Goal: Task Accomplishment & Management: Manage account settings

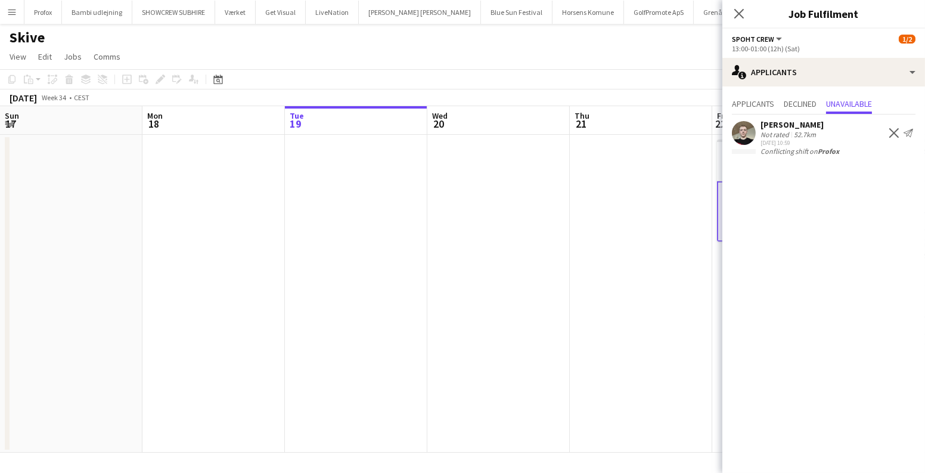
scroll to position [0, 410]
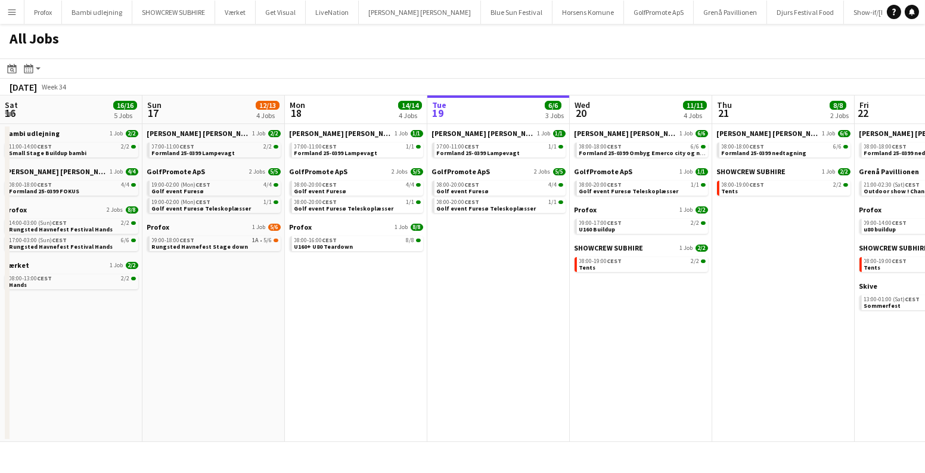
scroll to position [0, 485]
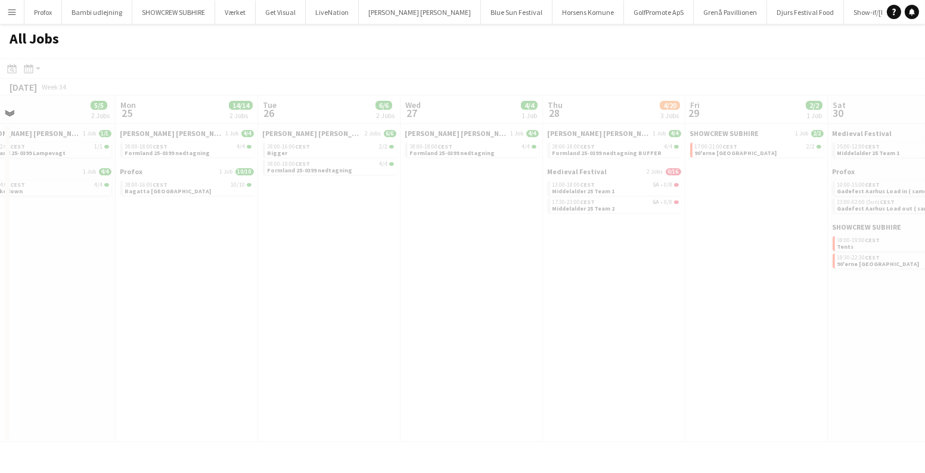
drag, startPoint x: 561, startPoint y: 302, endPoint x: 109, endPoint y: 302, distance: 452.5
click at [0, 302] on app-all-jobs "All Jobs Date picker AUG 2025 AUG 2025 Monday M Tuesday T Wednesday W Thursday …" at bounding box center [462, 233] width 925 height 418
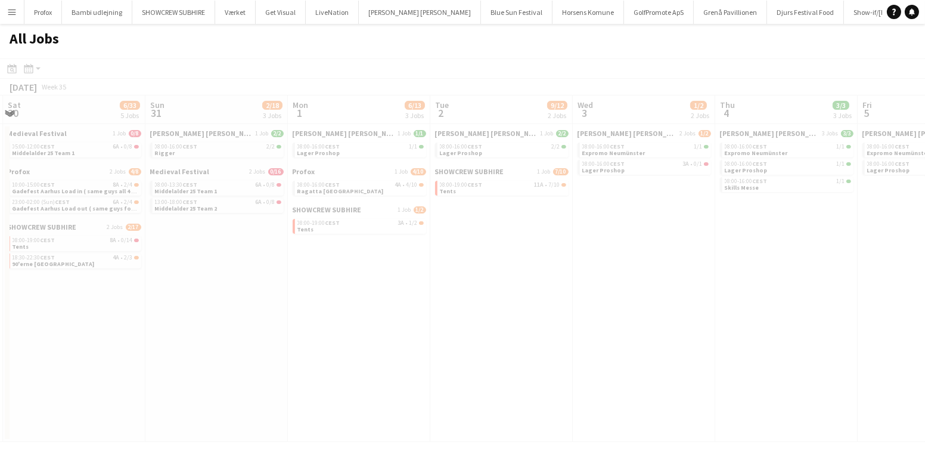
drag, startPoint x: 831, startPoint y: 289, endPoint x: 261, endPoint y: 309, distance: 570.3
click at [234, 309] on app-all-jobs "All Jobs Date picker AUG 2025 AUG 2025 Monday M Tuesday T Wednesday W Thursday …" at bounding box center [462, 233] width 925 height 418
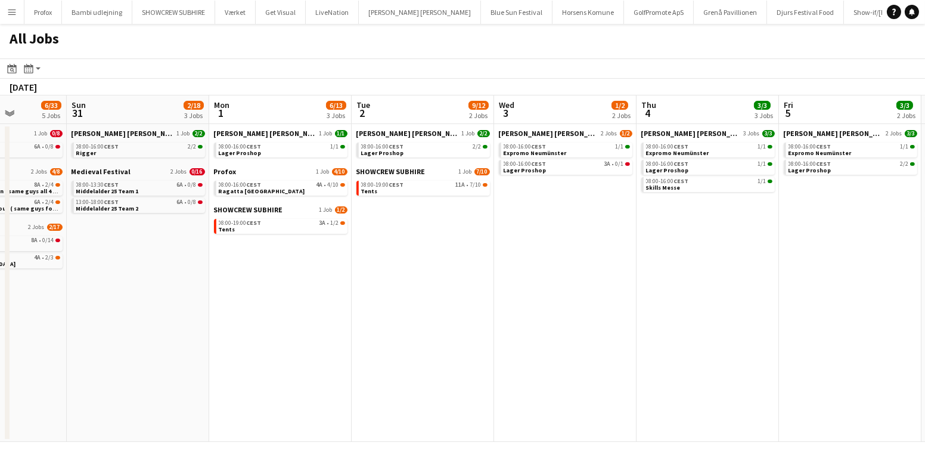
drag, startPoint x: 358, startPoint y: 318, endPoint x: 44, endPoint y: 320, distance: 314.2
click at [44, 320] on app-calendar-viewport "Thu 28 4/20 3 Jobs Fri 29 2/2 1 Job Sat 30 6/33 5 Jobs Sun 31 2/18 3 Jobs Mon 1…" at bounding box center [462, 268] width 925 height 346
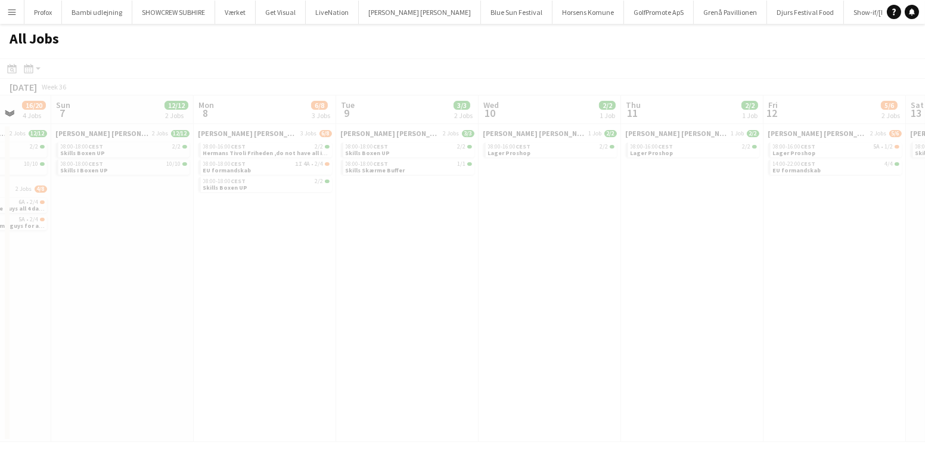
drag, startPoint x: 481, startPoint y: 314, endPoint x: 132, endPoint y: 321, distance: 348.3
click at [132, 321] on app-all-jobs "All Jobs Date picker AUG 2025 AUG 2025 Monday M Tuesday T Wednesday W Thursday …" at bounding box center [462, 233] width 925 height 418
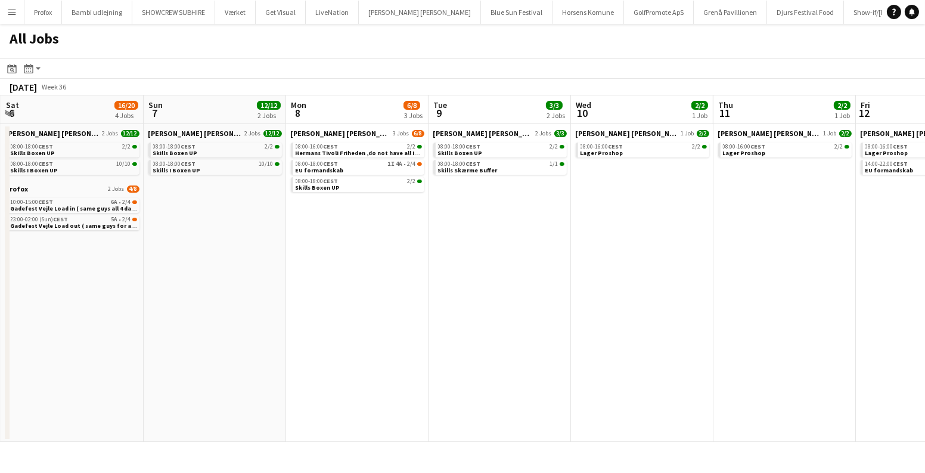
scroll to position [0, 308]
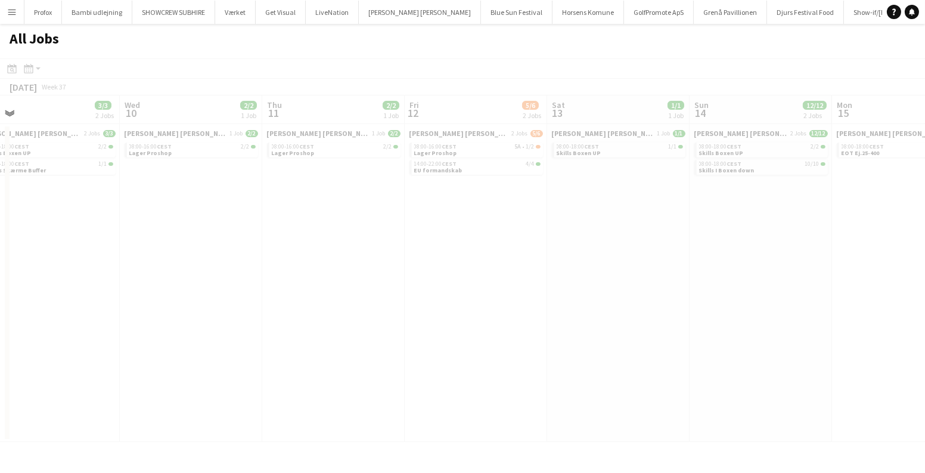
drag, startPoint x: 493, startPoint y: 327, endPoint x: 95, endPoint y: 331, distance: 397.7
click at [16, 331] on app-all-jobs "All Jobs Date picker AUG 2025 AUG 2025 Monday M Tuesday T Wednesday W Thursday …" at bounding box center [462, 233] width 925 height 418
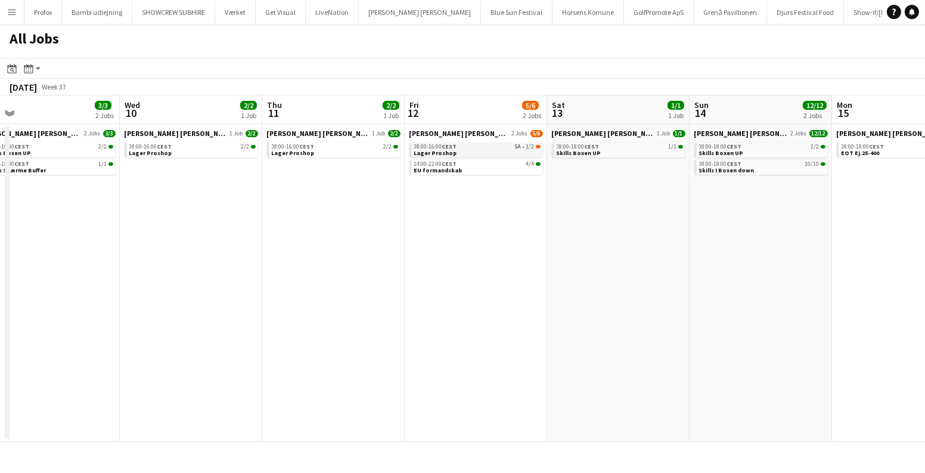
click at [506, 151] on link "08:00-16:00 CEST 5A • 1/2 Lager Proshop" at bounding box center [477, 149] width 126 height 14
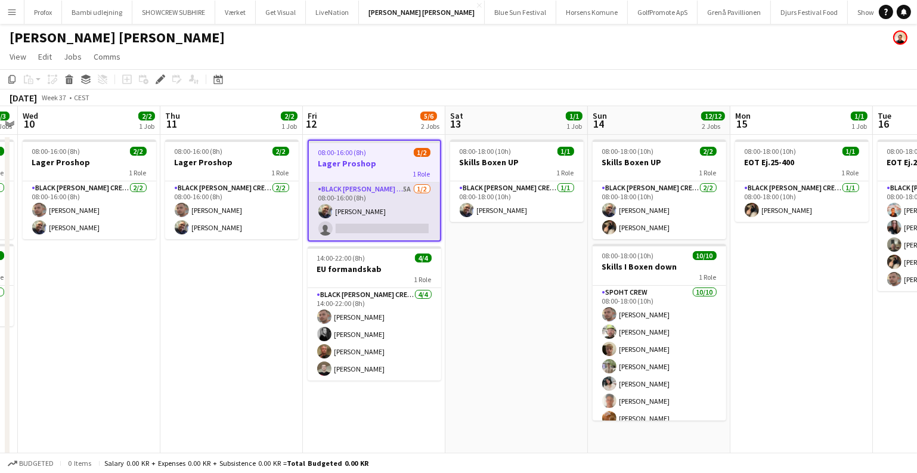
click at [396, 214] on app-card-role "Black Luna Crew (Danny) 5A 1/2 08:00-16:00 (8h) Danny Tranekær single-neutral-a…" at bounding box center [374, 211] width 131 height 58
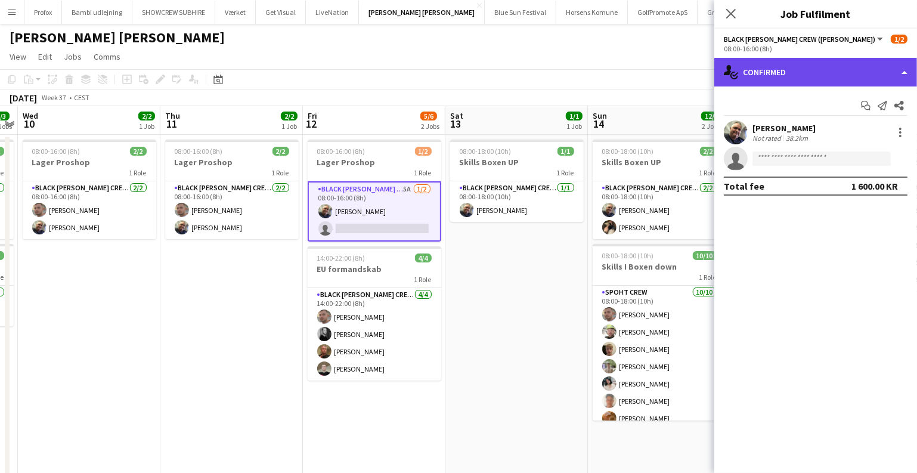
click at [788, 73] on div "single-neutral-actions-check-2 Confirmed" at bounding box center [815, 72] width 203 height 29
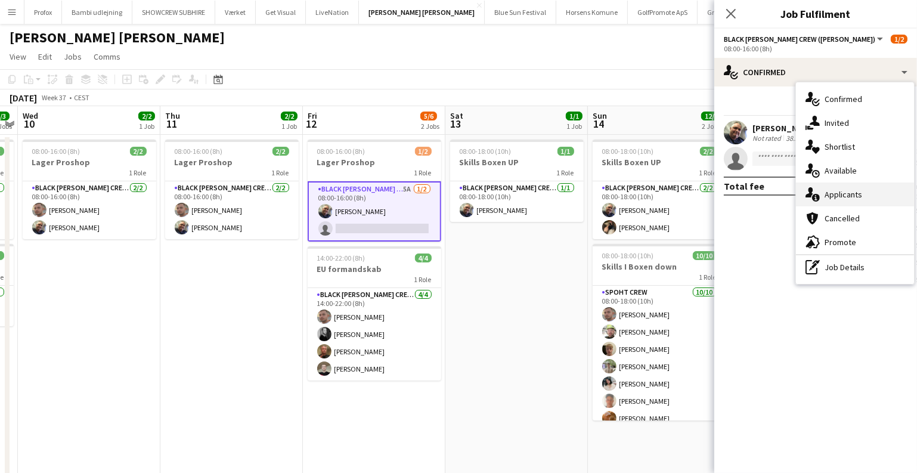
click at [839, 192] on div "single-neutral-actions-information Applicants" at bounding box center [855, 194] width 118 height 24
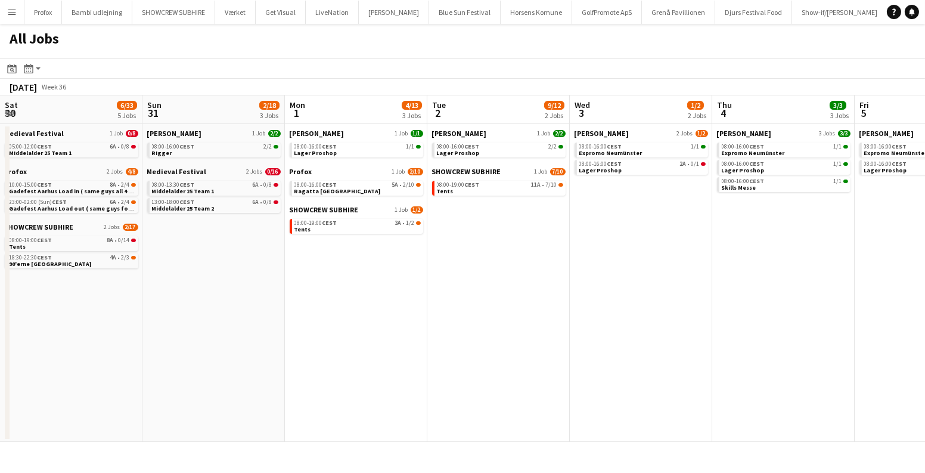
scroll to position [0, 307]
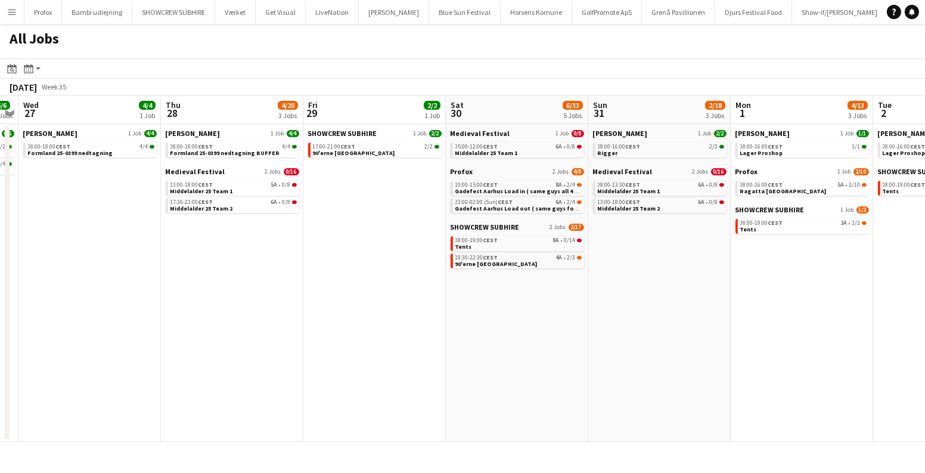
drag, startPoint x: 326, startPoint y: 253, endPoint x: 116, endPoint y: 295, distance: 213.3
click at [924, 283] on app-calendar-viewport "Tue 26 6/6 2 Jobs Wed 27 4/4 1 Job Thu 28 4/20 3 Jobs Fri 29 2/2 1 Job Sat 30 6…" at bounding box center [462, 268] width 925 height 346
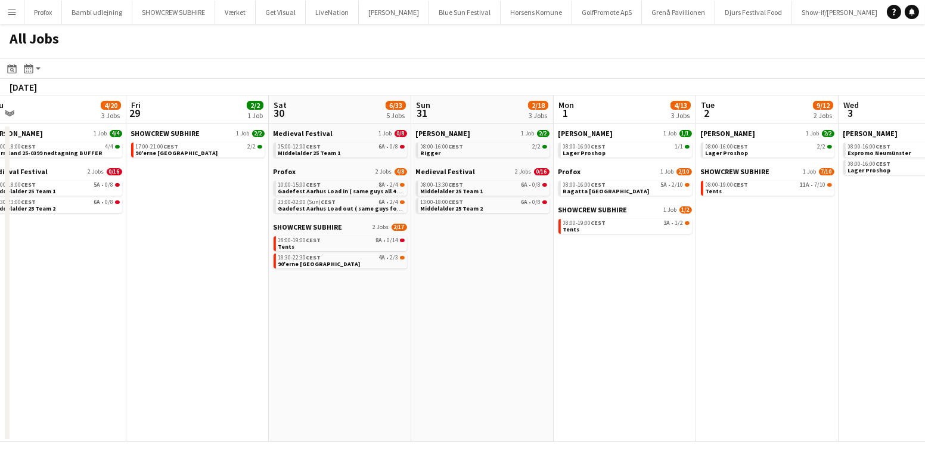
drag, startPoint x: 4, startPoint y: 293, endPoint x: 685, endPoint y: 317, distance: 681.3
click at [682, 311] on app-calendar-viewport "Tue 26 6/6 2 Jobs Wed 27 4/4 1 Job Thu 28 4/20 3 Jobs Fri 29 2/2 1 Job Sat 30 6…" at bounding box center [462, 268] width 925 height 346
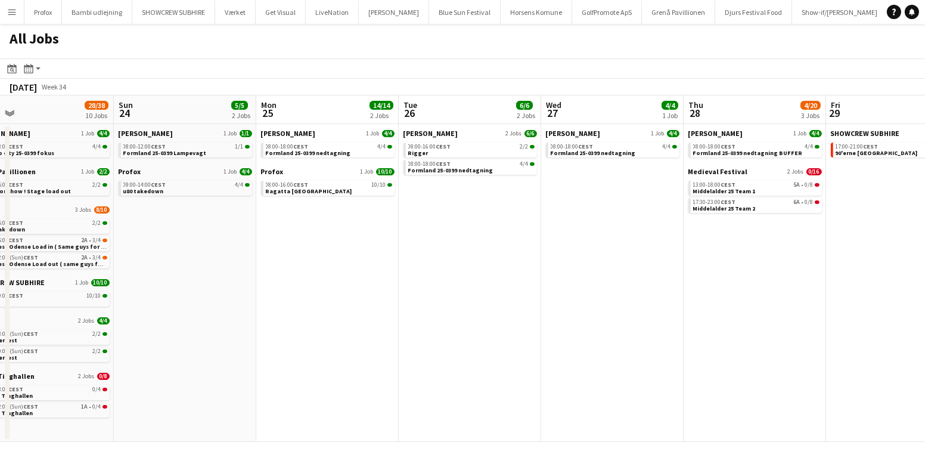
drag, startPoint x: 651, startPoint y: 349, endPoint x: 614, endPoint y: 366, distance: 40.6
click at [769, 362] on div "Thu 21 8/8 2 Jobs Fri 22 11/23 5 Jobs Sat 23 28/38 10 Jobs Sun 24 5/5 2 Jobs Mo…" at bounding box center [462, 268] width 925 height 346
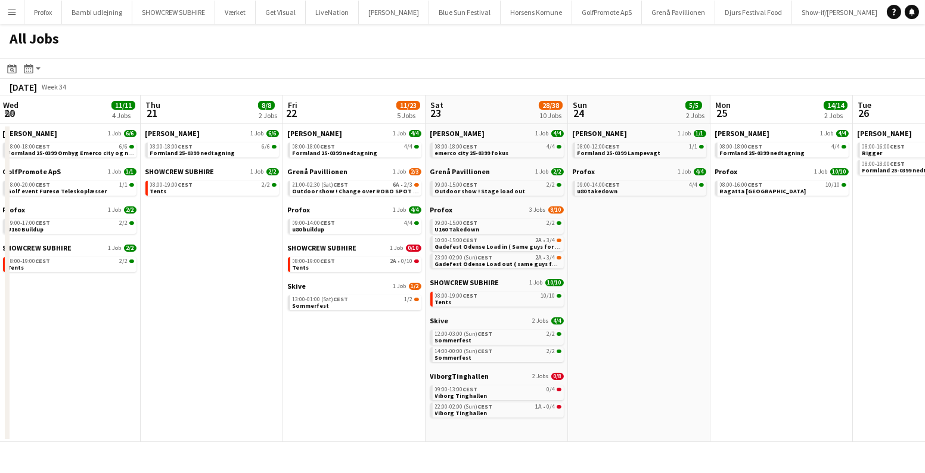
drag, startPoint x: 563, startPoint y: 356, endPoint x: 674, endPoint y: 361, distance: 111.0
click at [689, 360] on app-calendar-viewport "Mon 18 14/14 4 Jobs Tue 19 6/6 3 Jobs Wed 20 11/11 4 Jobs Thu 21 8/8 2 Jobs Fri…" at bounding box center [462, 268] width 925 height 346
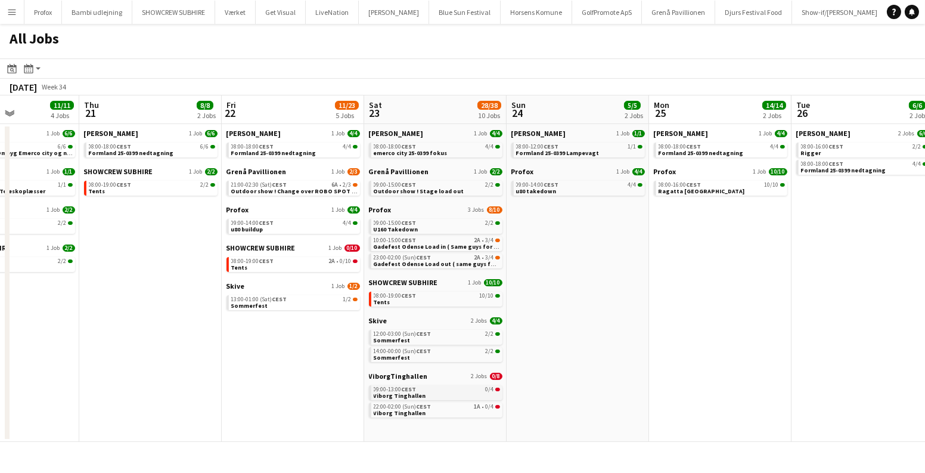
click at [437, 392] on div "09:00-13:00 CEST 0/4" at bounding box center [437, 389] width 126 height 6
click at [315, 300] on div "13:00-01:00 (Sat) CEST 1/2" at bounding box center [294, 299] width 126 height 6
click at [302, 260] on div "08:00-19:00 CEST 2A • 0/10" at bounding box center [294, 261] width 126 height 6
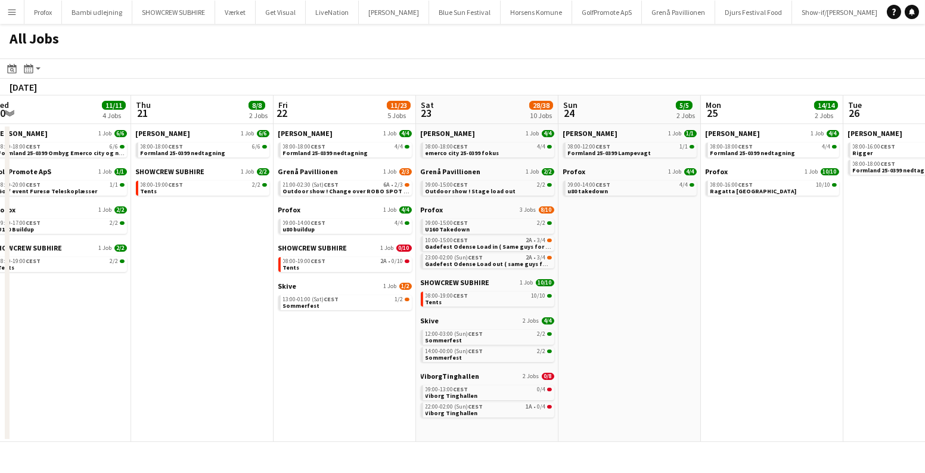
drag, startPoint x: 782, startPoint y: 300, endPoint x: 0, endPoint y: 303, distance: 781.6
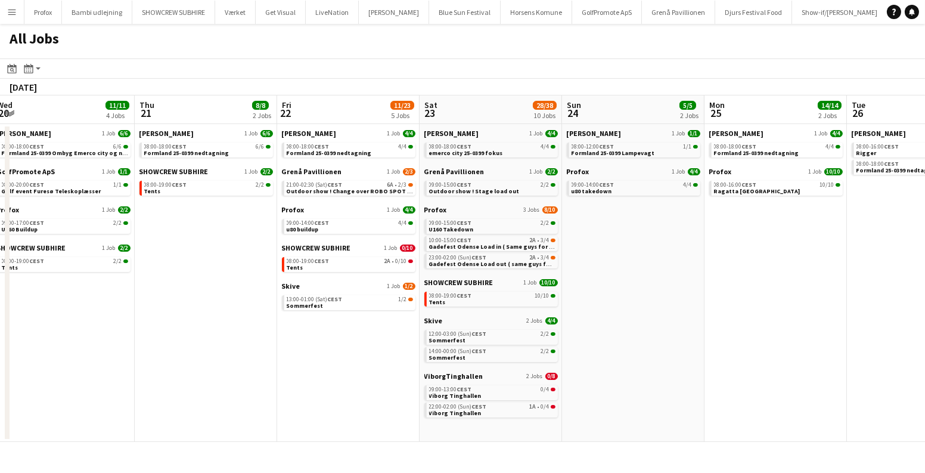
click at [0, 303] on app-calendar-viewport "Mon 18 14/14 4 Jobs Tue 19 6/6 3 Jobs Wed 20 11/11 4 Jobs Thu 21 8/8 2 Jobs Fri…" at bounding box center [462, 268] width 925 height 346
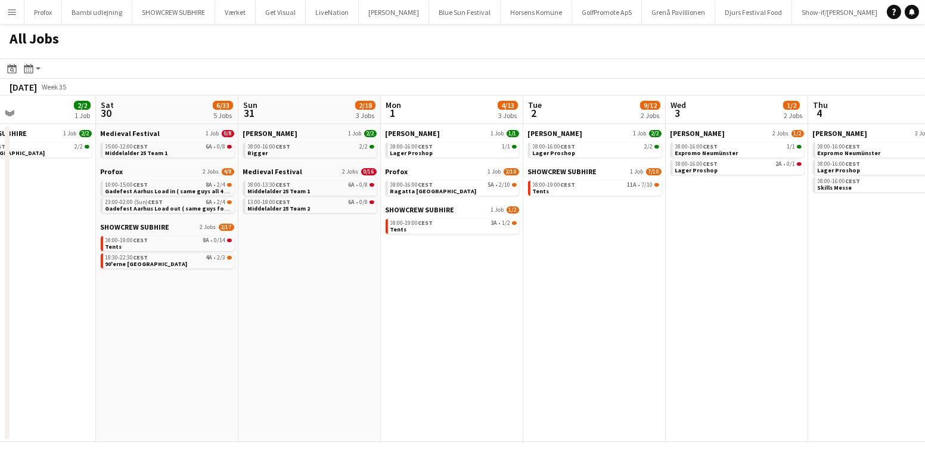
drag, startPoint x: 603, startPoint y: 322, endPoint x: 0, endPoint y: 332, distance: 602.8
click at [0, 332] on app-calendar-viewport "Tue 26 6/6 2 Jobs Wed 27 4/4 1 Job Thu 28 4/20 3 Jobs Fri 29 2/2 1 Job Sat 30 6…" at bounding box center [462, 268] width 925 height 346
drag, startPoint x: 544, startPoint y: 330, endPoint x: 0, endPoint y: 336, distance: 544.4
click at [0, 336] on app-calendar-viewport "Wed 27 4/4 1 Job Thu 28 4/20 3 Jobs Fri 29 2/2 1 Job Sat 30 6/33 5 Jobs Sun 31 …" at bounding box center [462, 268] width 925 height 346
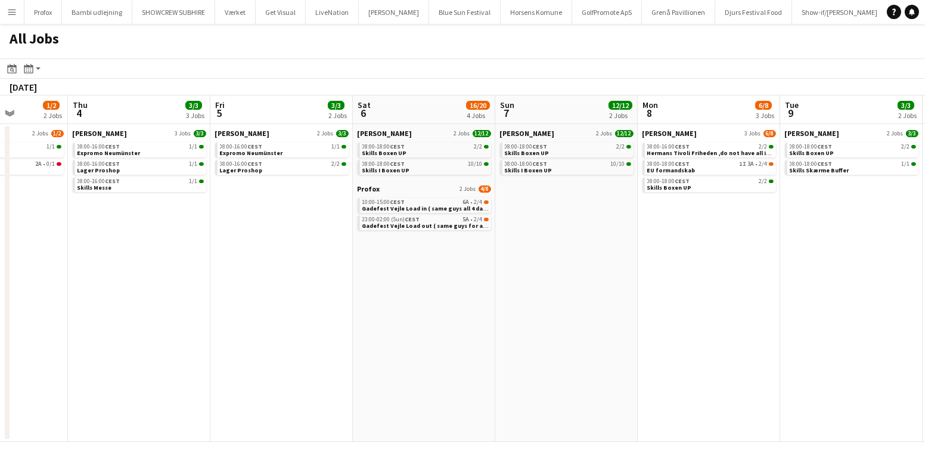
drag, startPoint x: 92, startPoint y: 330, endPoint x: 871, endPoint y: 339, distance: 778.7
click at [872, 337] on app-calendar-viewport "Mon 1 4/13 3 Jobs Tue 2 9/12 2 Jobs Wed 3 1/2 2 Jobs Thu 4 3/3 3 Jobs Fri 5 3/3…" at bounding box center [462, 268] width 925 height 346
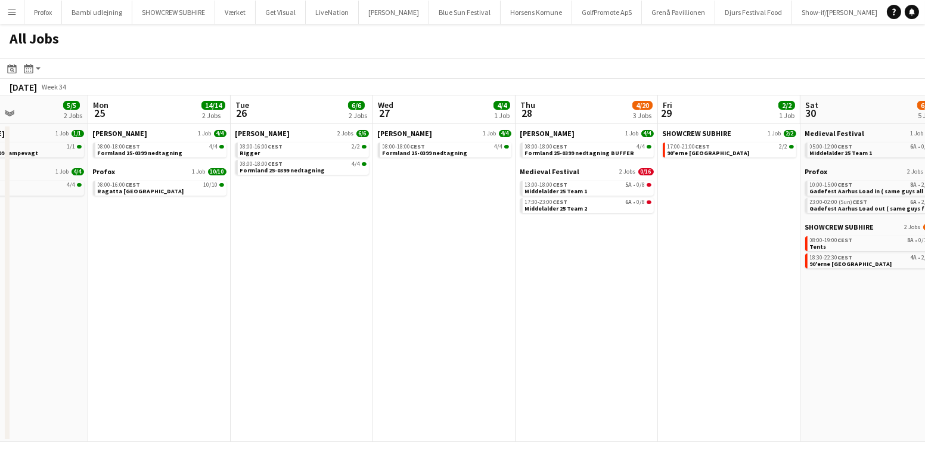
drag, startPoint x: 367, startPoint y: 333, endPoint x: 283, endPoint y: 254, distance: 116.0
click at [924, 339] on app-calendar-viewport "Fri 22 11/23 5 Jobs Sat 23 28/38 10 Jobs Sun 24 5/5 2 Jobs Mon 25 14/14 2 Jobs …" at bounding box center [462, 268] width 925 height 346
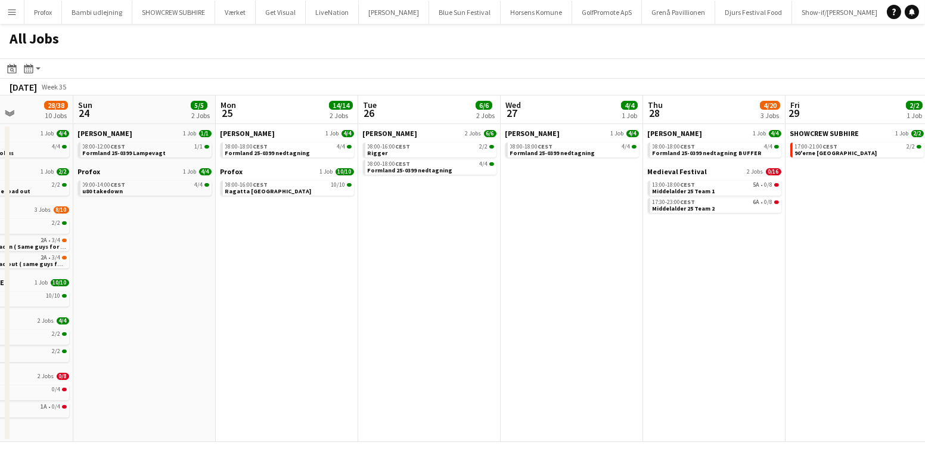
scroll to position [0, 343]
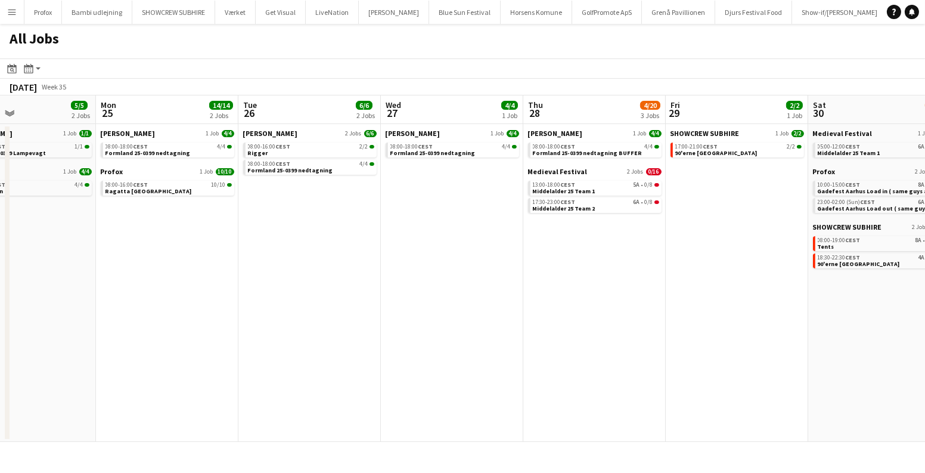
drag, startPoint x: 280, startPoint y: 237, endPoint x: 913, endPoint y: 274, distance: 634.2
click at [924, 271] on app-calendar-viewport "Fri 22 11/23 5 Jobs Sat 23 28/38 10 Jobs Sun 24 5/5 2 Jobs Mon 25 14/14 2 Jobs …" at bounding box center [462, 268] width 925 height 346
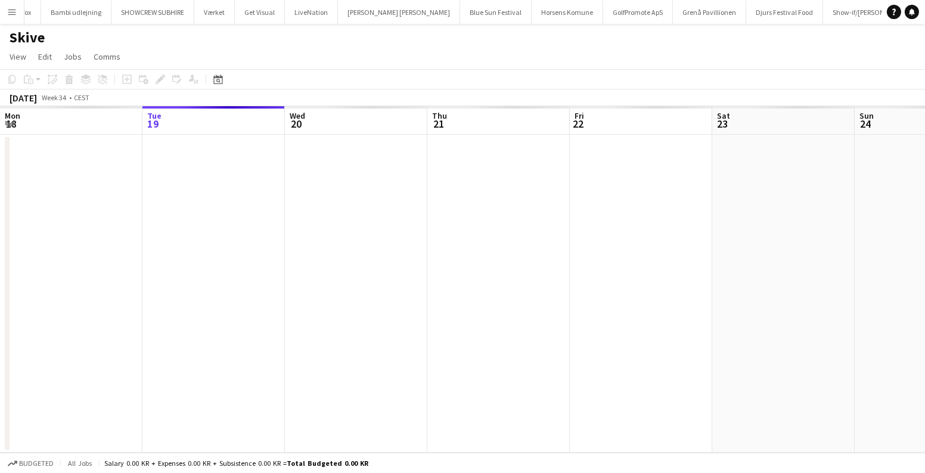
scroll to position [0, 410]
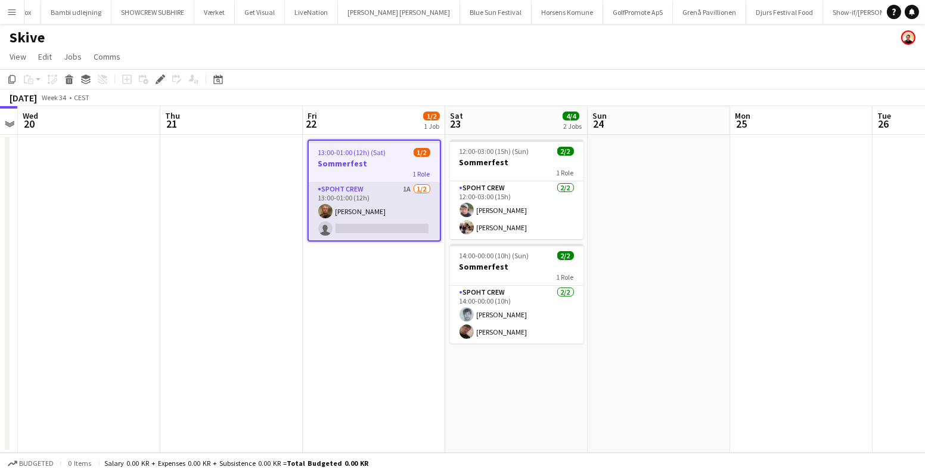
click at [405, 226] on app-card-role "Spoht Crew 1A 1/2 13:00-01:00 (12h) Karsten Sørensen single-neutral-actions" at bounding box center [374, 211] width 131 height 58
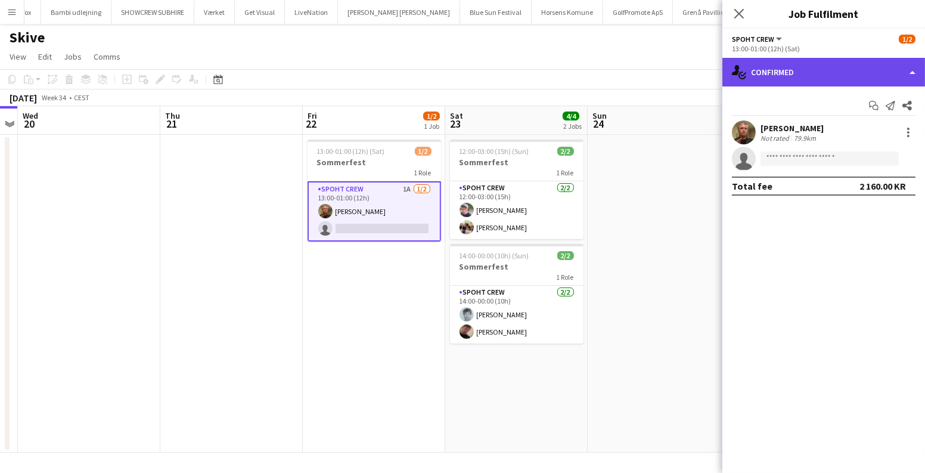
click at [853, 72] on div "single-neutral-actions-check-2 Confirmed" at bounding box center [824, 72] width 203 height 29
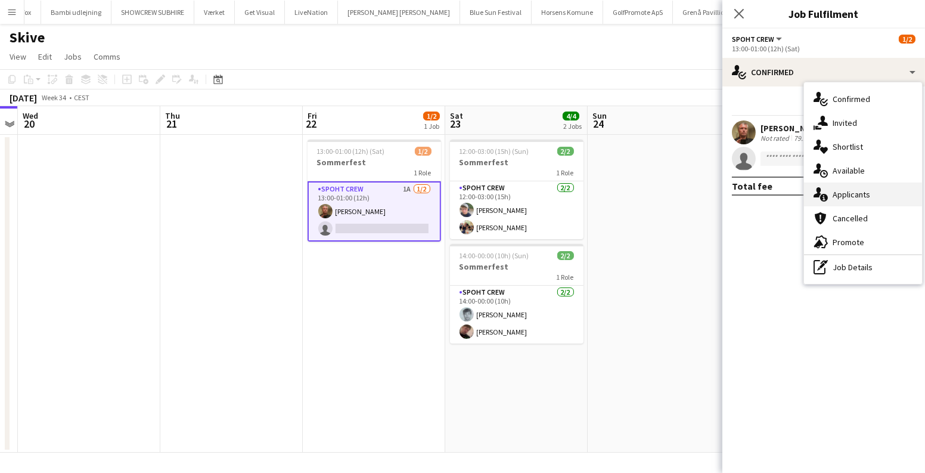
click at [853, 187] on div "single-neutral-actions-information Applicants" at bounding box center [863, 194] width 118 height 24
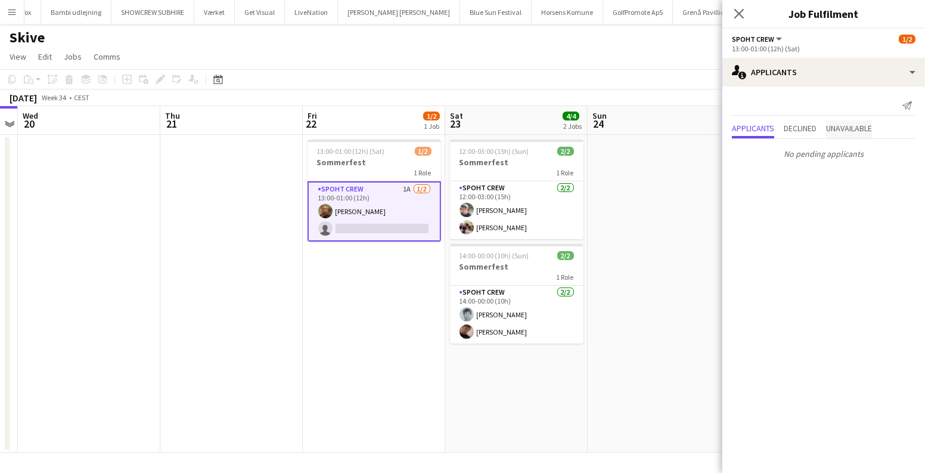
click at [850, 129] on span "Unavailable" at bounding box center [849, 128] width 46 height 8
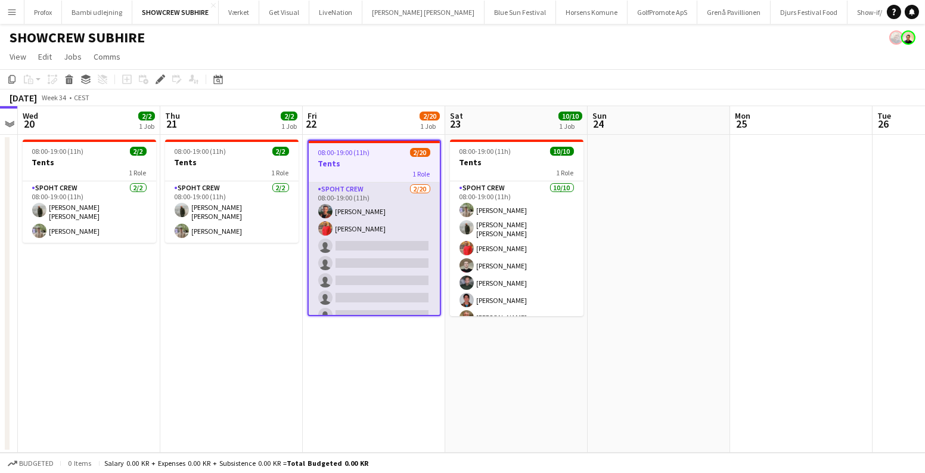
click at [402, 257] on app-card-role "Spoht Crew [DATE] 08:00-19:00 (11h) [PERSON_NAME] picasso [PERSON_NAME] single-…" at bounding box center [374, 366] width 131 height 369
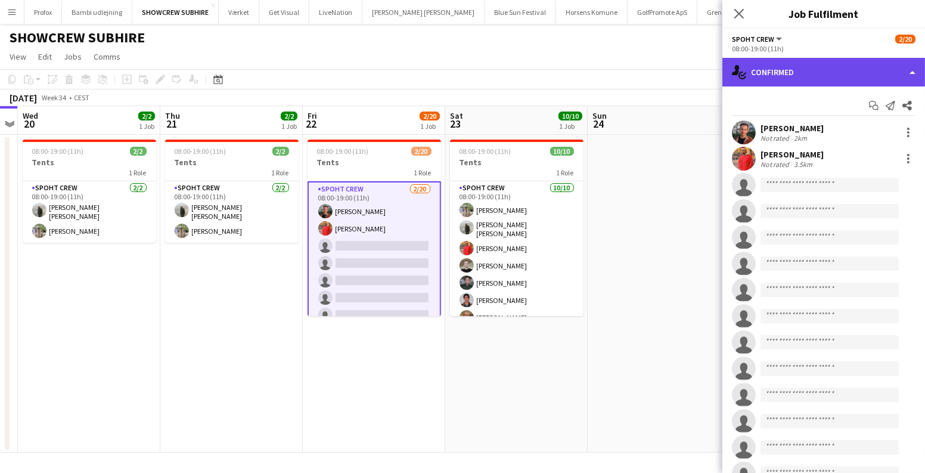
click at [844, 67] on div "single-neutral-actions-check-2 Confirmed" at bounding box center [824, 72] width 203 height 29
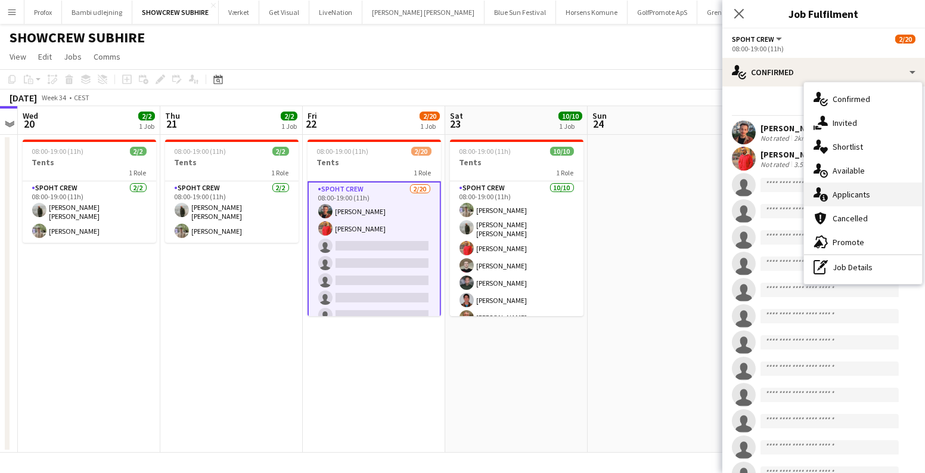
click at [849, 199] on div "single-neutral-actions-information Applicants" at bounding box center [863, 194] width 118 height 24
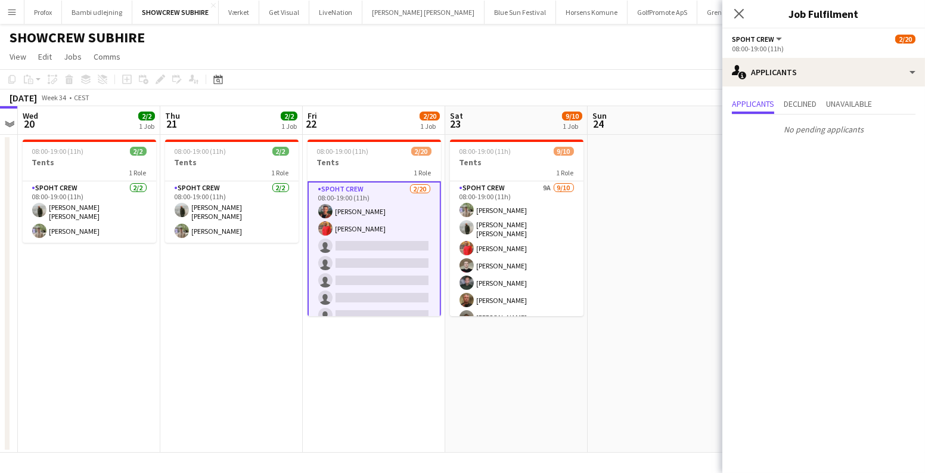
click at [617, 240] on app-date-cell at bounding box center [659, 294] width 142 height 318
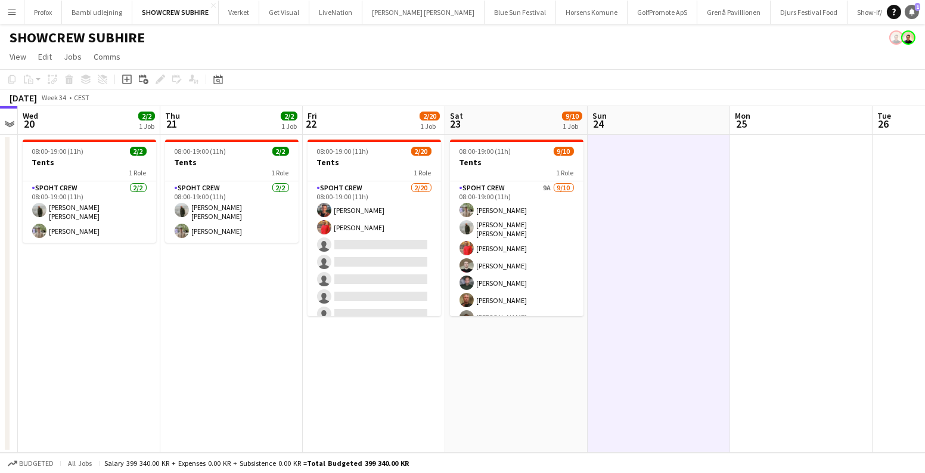
click at [912, 7] on link "Notifications 1" at bounding box center [912, 12] width 14 height 14
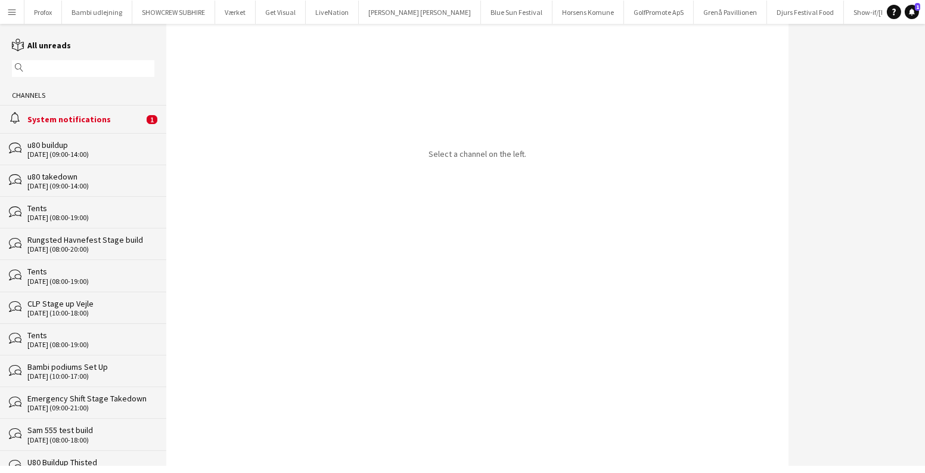
click at [60, 114] on div "System notifications" at bounding box center [85, 119] width 116 height 11
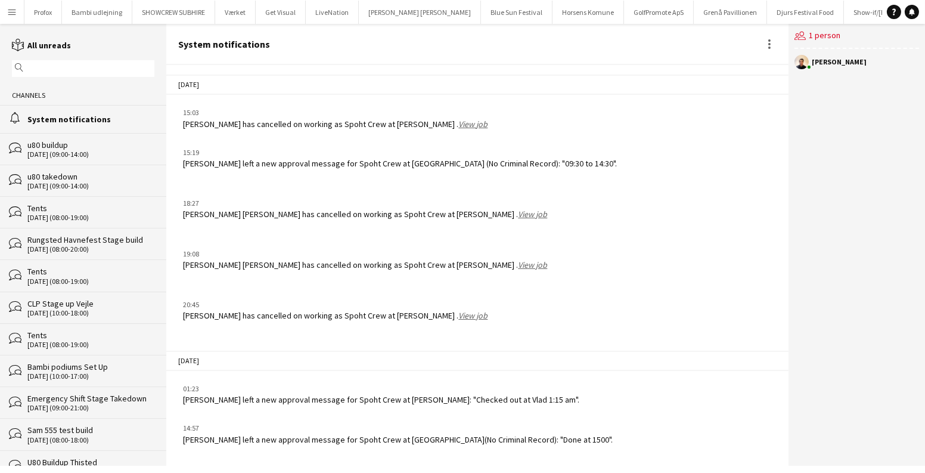
scroll to position [1436, 0]
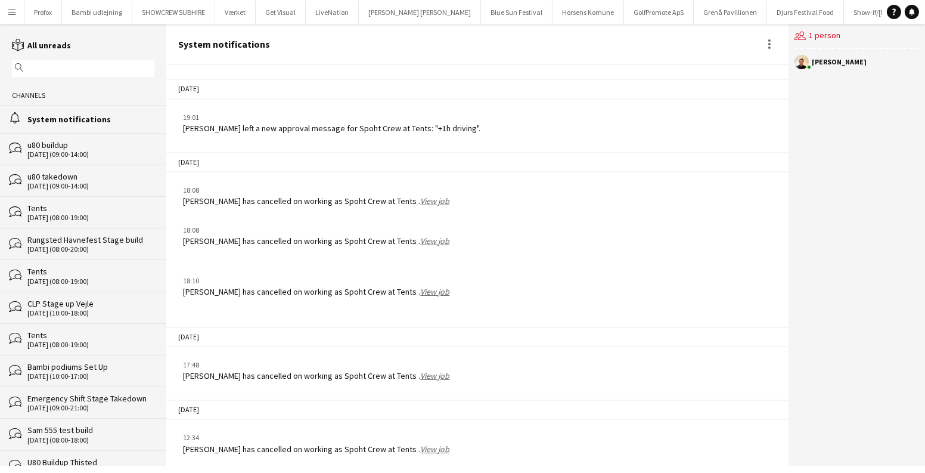
click at [440, 444] on link "View job" at bounding box center [434, 449] width 29 height 11
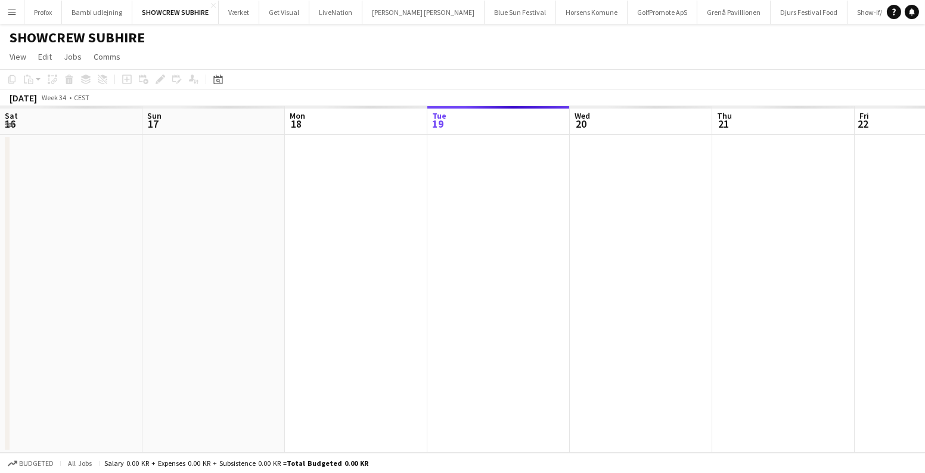
scroll to position [0, 410]
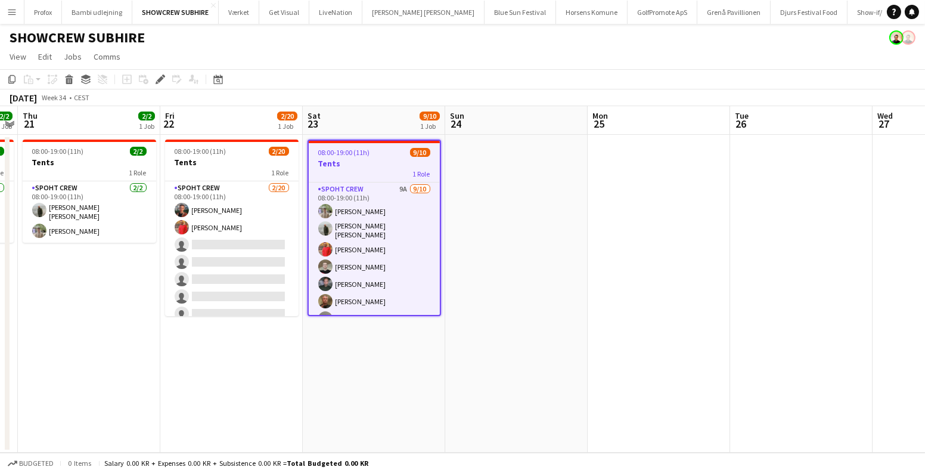
click at [7, 13] on app-icon "Menu" at bounding box center [12, 12] width 10 height 10
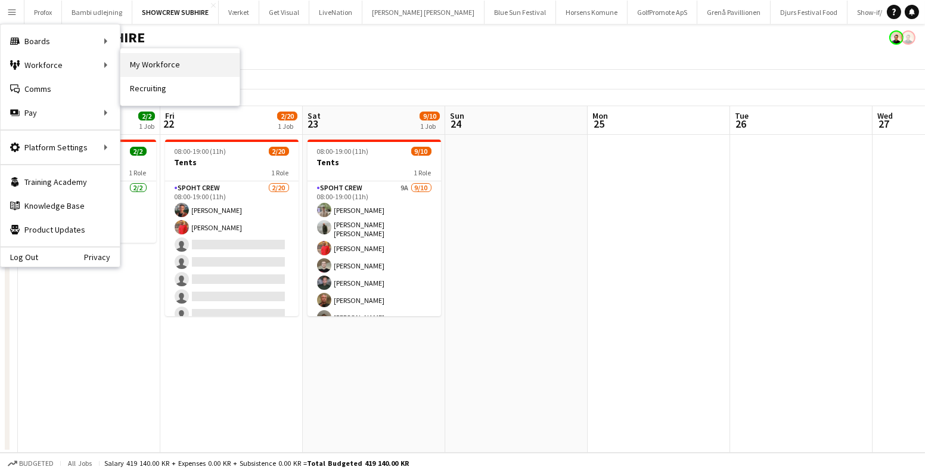
click at [140, 67] on link "My Workforce" at bounding box center [179, 65] width 119 height 24
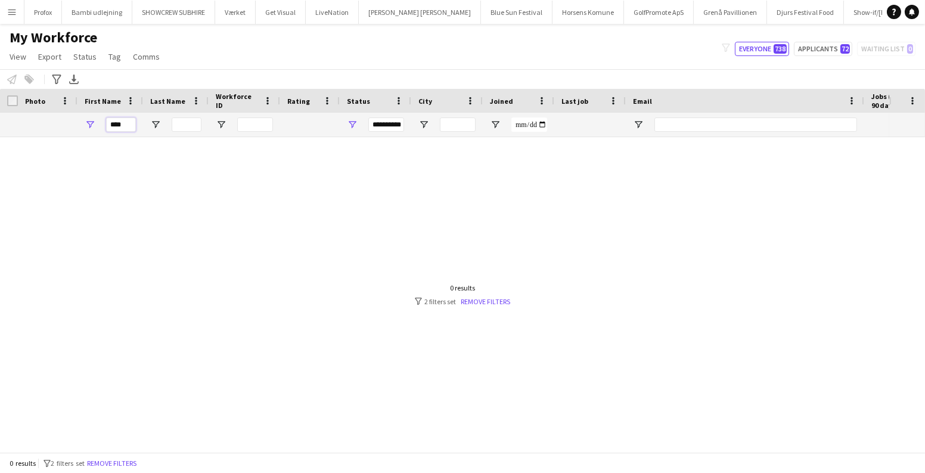
drag, startPoint x: 116, startPoint y: 127, endPoint x: 57, endPoint y: 128, distance: 59.0
click at [69, 128] on div "**********" at bounding box center [646, 125] width 1293 height 24
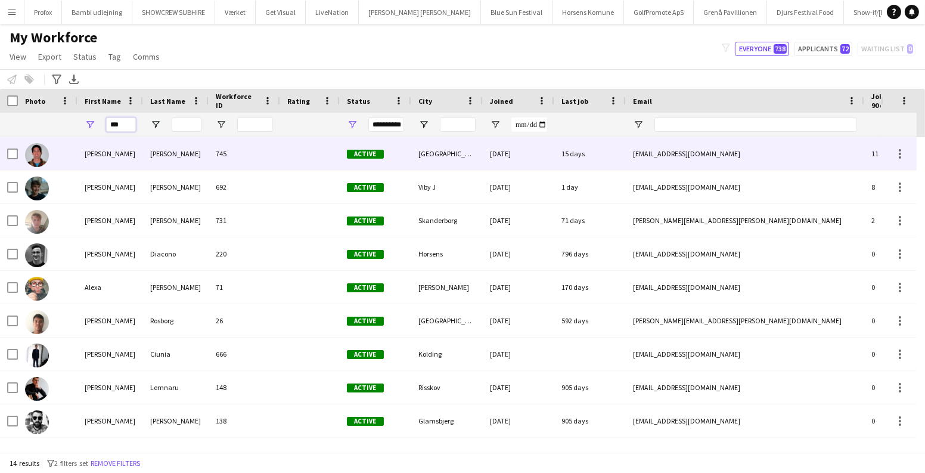
type input "***"
click at [116, 148] on div "Alejandro" at bounding box center [111, 153] width 66 height 33
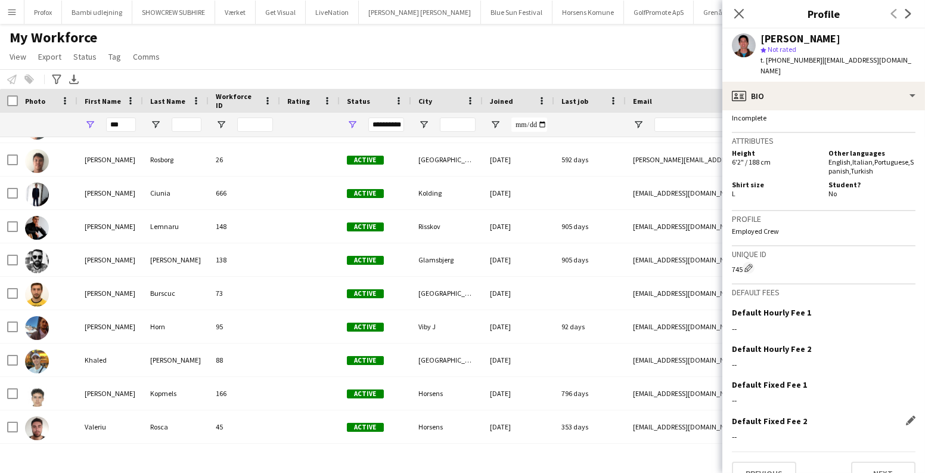
scroll to position [535, 0]
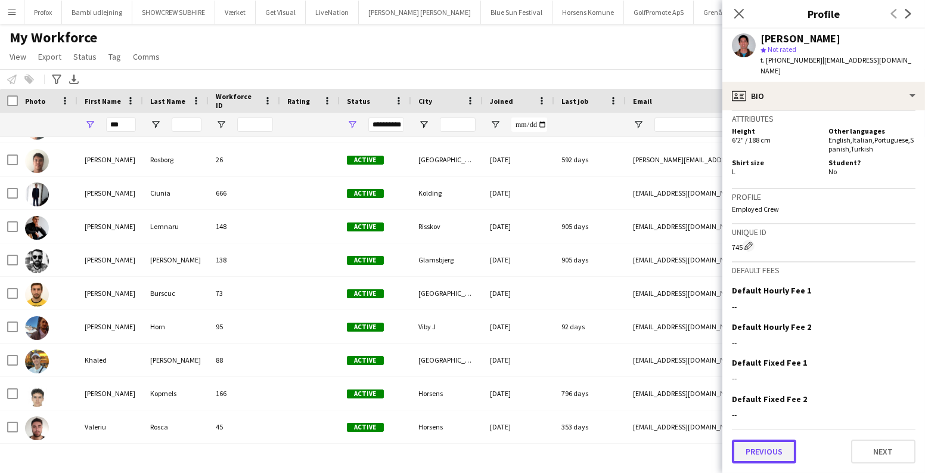
click at [758, 442] on button "Previous" at bounding box center [764, 451] width 64 height 24
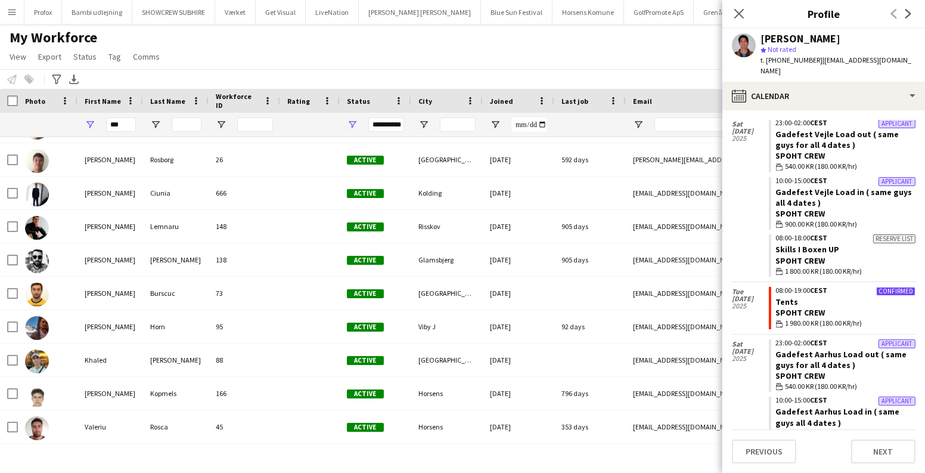
scroll to position [162, 0]
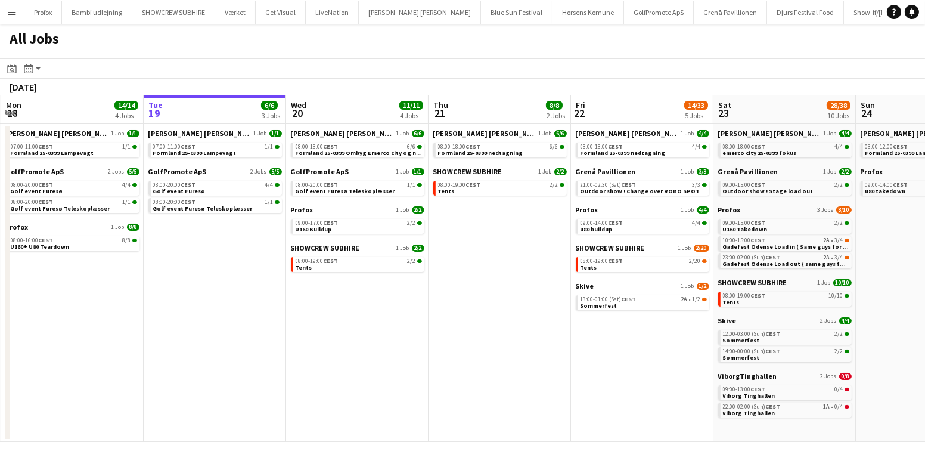
scroll to position [0, 286]
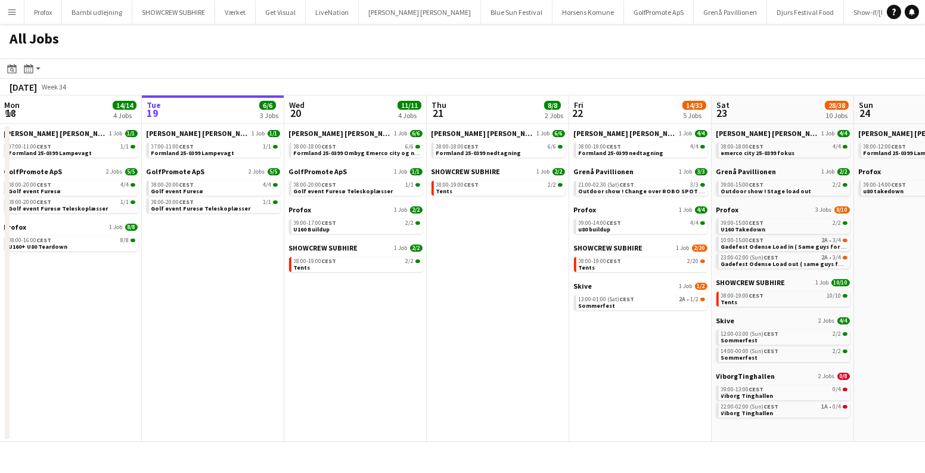
click at [901, 241] on app-date-cell "[PERSON_NAME] [PERSON_NAME] 1 Job [DATE] 08:00-12:00 CEST 1/1 Formland 25-0399 …" at bounding box center [925, 283] width 142 height 318
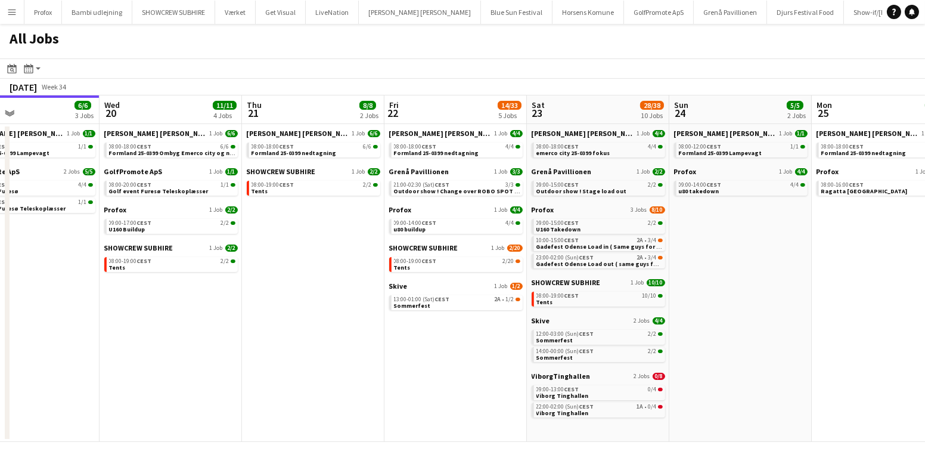
scroll to position [0, 471]
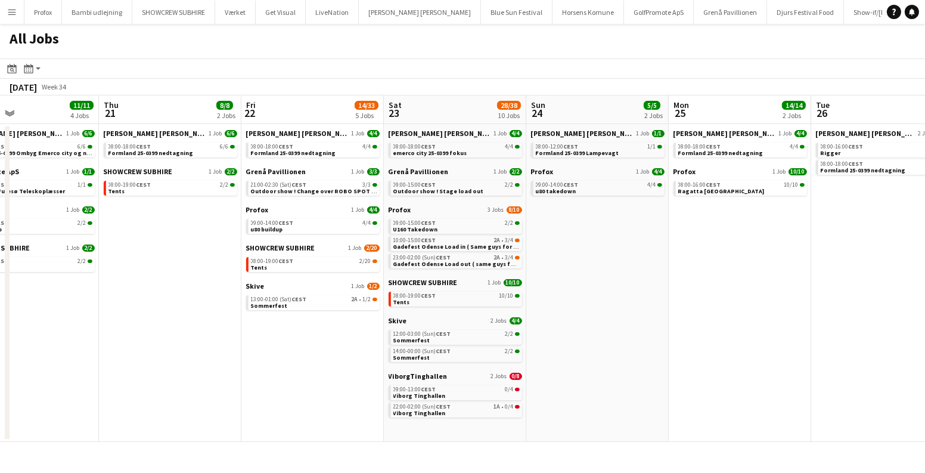
drag, startPoint x: 609, startPoint y: 367, endPoint x: 281, endPoint y: 362, distance: 327.3
click at [281, 362] on app-calendar-viewport "Sun 17 12/13 4 Jobs Mon 18 14/14 4 Jobs Tue 19 6/6 3 Jobs Wed 20 11/11 4 Jobs T…" at bounding box center [462, 268] width 925 height 346
click at [330, 264] on link "08:00-19:00 CEST 2/20 Tents" at bounding box center [314, 264] width 126 height 14
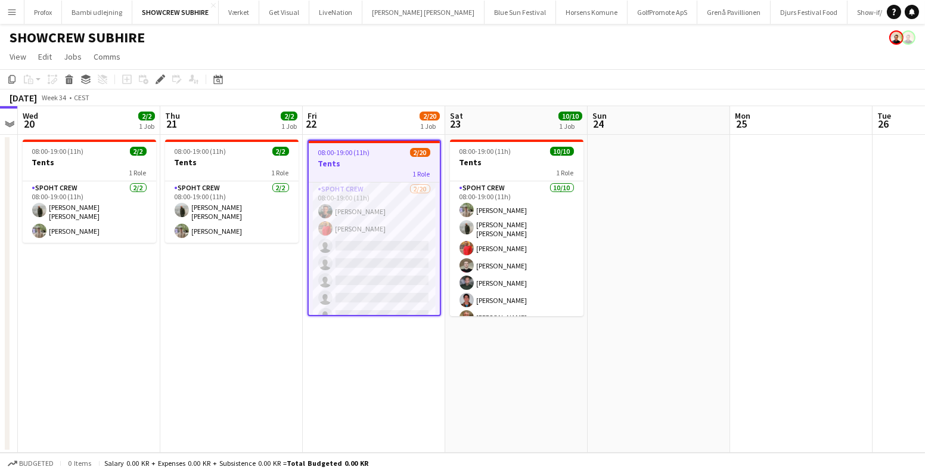
click at [451, 345] on app-date-cell "08:00-19:00 (11h) 10/10 Tents 1 Role Spoht Crew 10/10 08:00-19:00 (11h) Arthur …" at bounding box center [516, 294] width 142 height 318
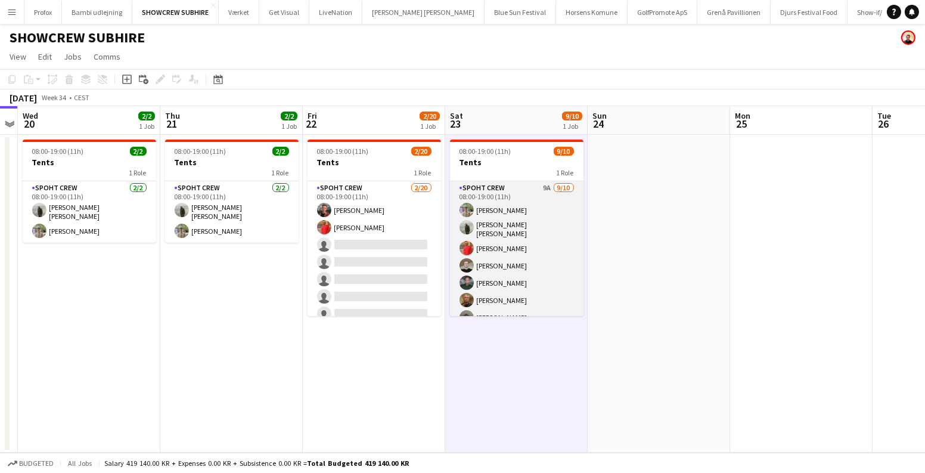
click at [543, 252] on app-card-role "Spoht Crew 9A [DATE] 08:00-19:00 (11h) [PERSON_NAME] [PERSON_NAME] [PERSON_NAME…" at bounding box center [517, 281] width 134 height 200
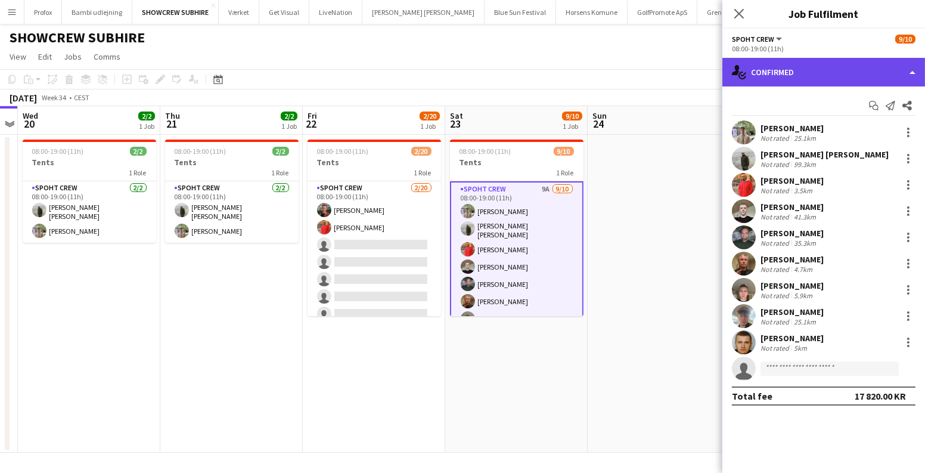
click at [832, 75] on div "single-neutral-actions-check-2 Confirmed" at bounding box center [824, 72] width 203 height 29
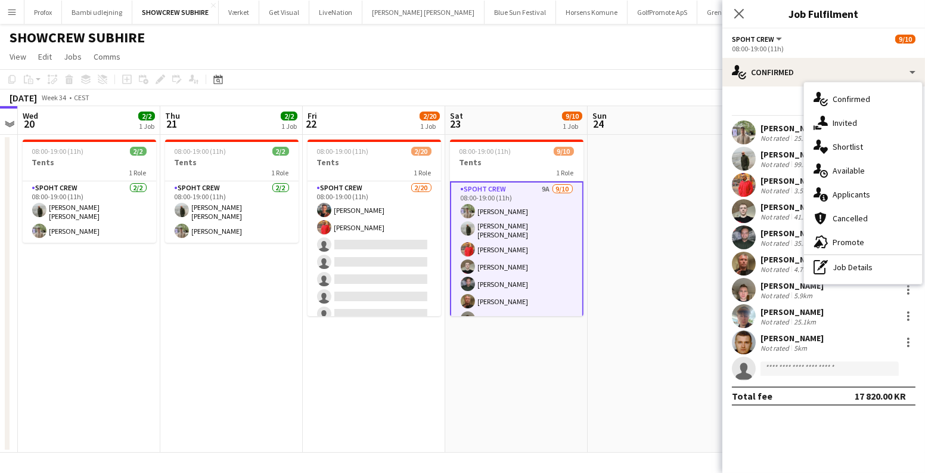
click at [840, 196] on div "single-neutral-actions-information Applicants" at bounding box center [863, 194] width 118 height 24
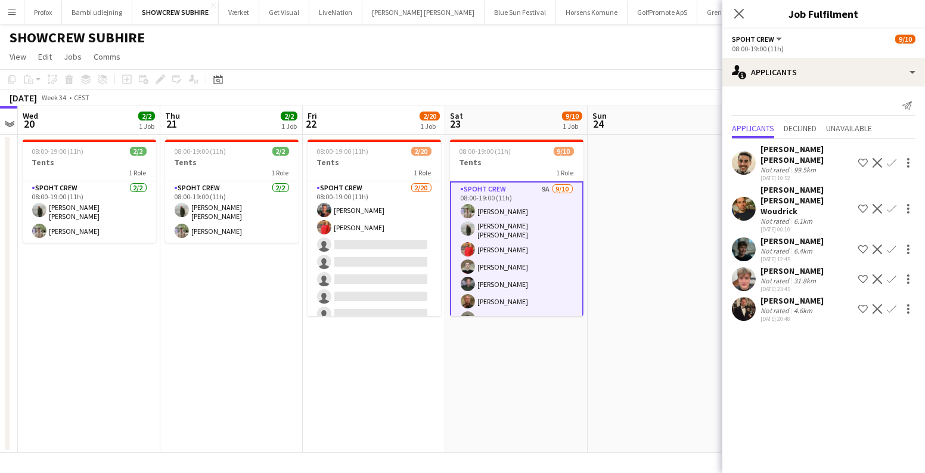
click at [747, 297] on app-user-avatar at bounding box center [744, 309] width 24 height 24
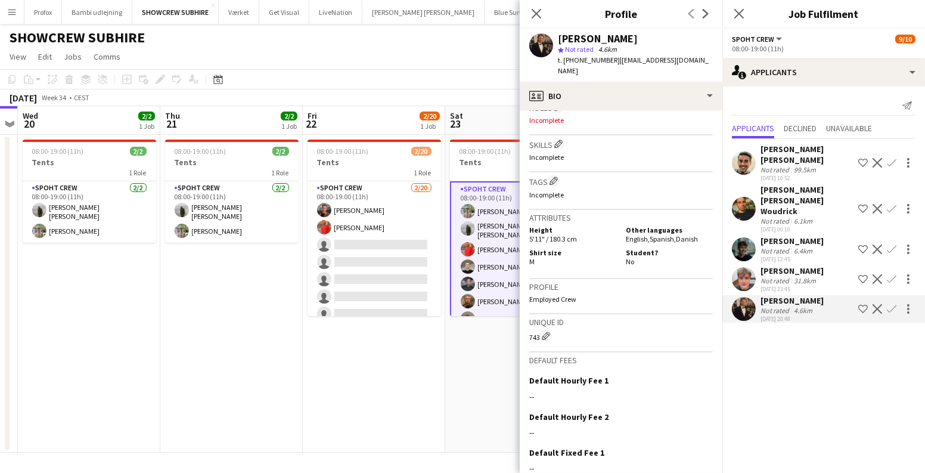
scroll to position [481, 0]
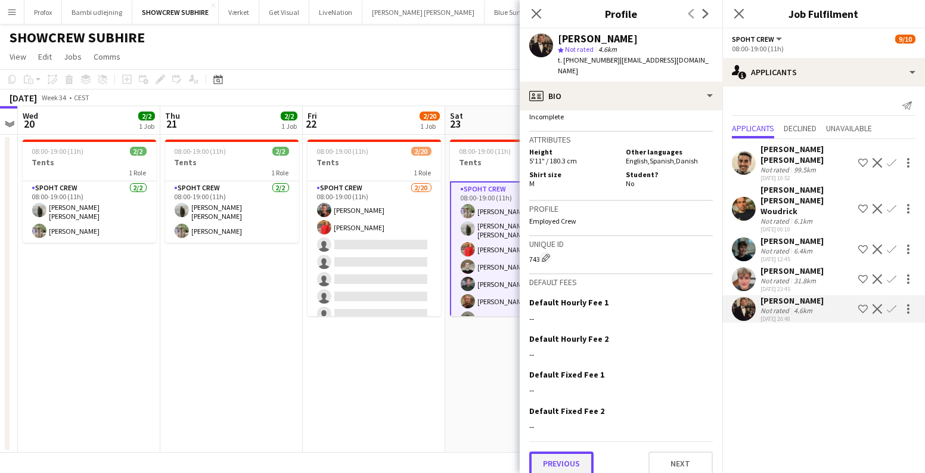
click at [580, 451] on button "Previous" at bounding box center [561, 463] width 64 height 24
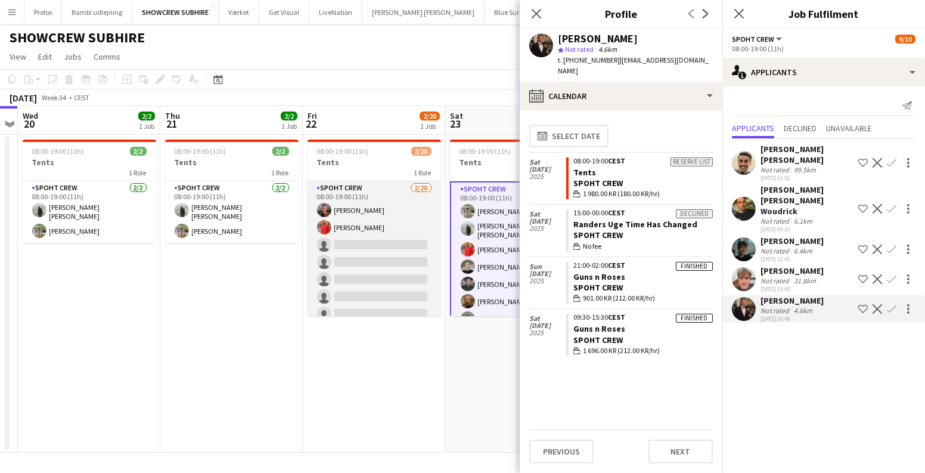
click at [369, 264] on app-card-role "Spoht Crew [DATE] 08:00-19:00 (11h) [PERSON_NAME] picasso [PERSON_NAME] single-…" at bounding box center [375, 365] width 134 height 369
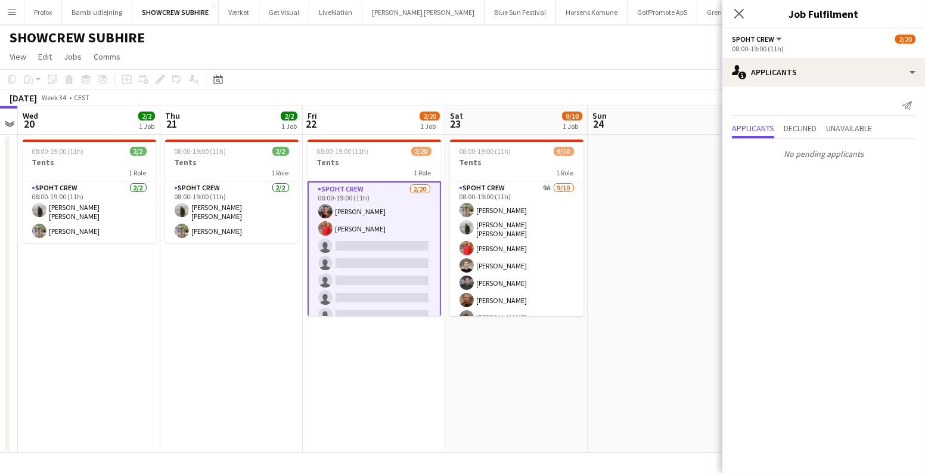
click at [11, 4] on button "Menu" at bounding box center [12, 12] width 24 height 24
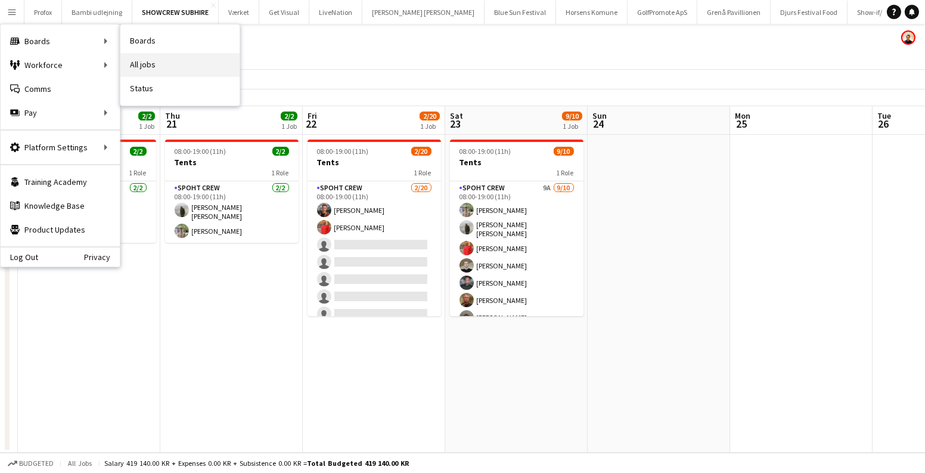
click at [160, 55] on link "All jobs" at bounding box center [179, 65] width 119 height 24
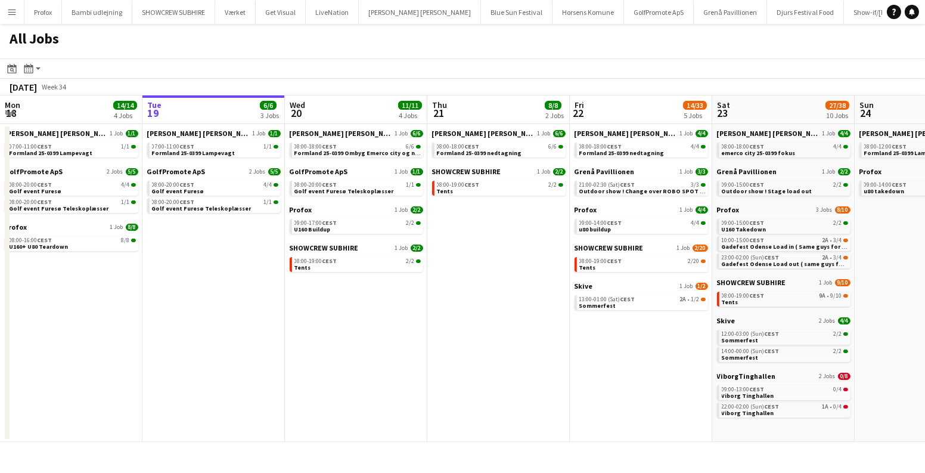
scroll to position [0, 544]
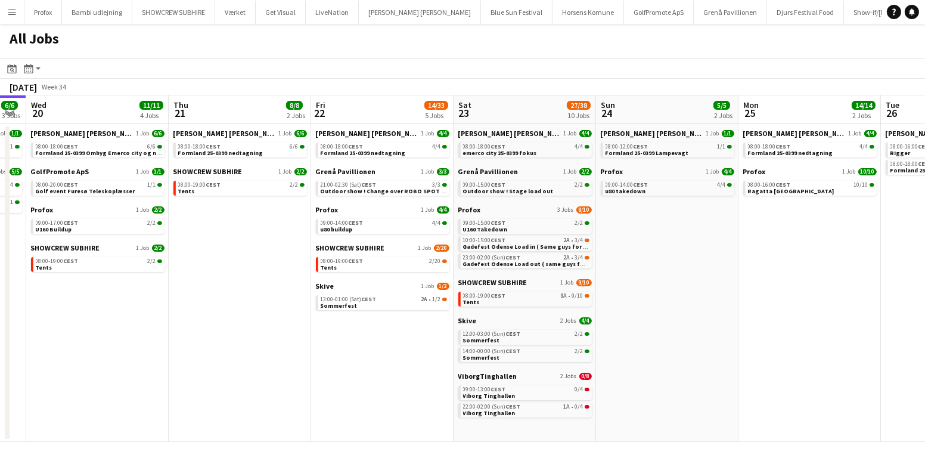
drag, startPoint x: 578, startPoint y: 379, endPoint x: 362, endPoint y: 349, distance: 218.5
click at [362, 349] on app-calendar-viewport "Sat 16 16/16 5 Jobs Sun 17 12/13 4 Jobs Mon 18 14/14 4 Jobs Tue 19 6/6 3 Jobs W…" at bounding box center [462, 268] width 925 height 346
click at [379, 267] on link "08:00-19:00 CEST 2/20 Tents" at bounding box center [384, 264] width 126 height 14
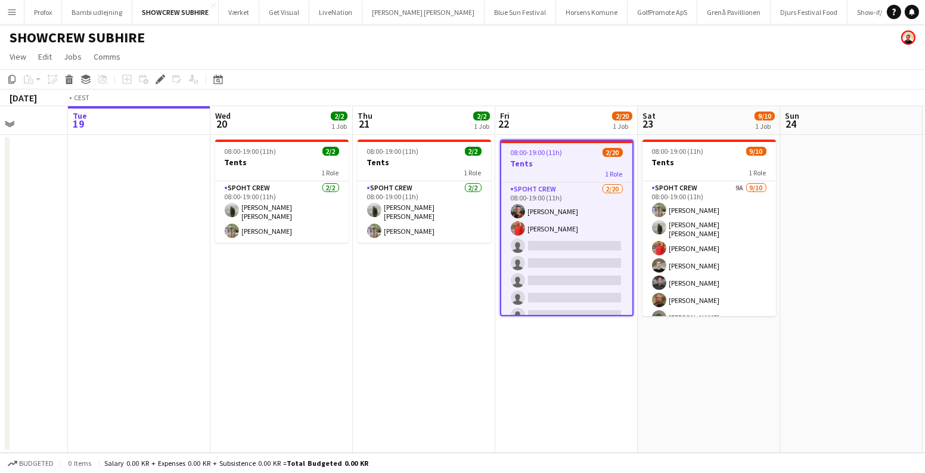
scroll to position [0, 268]
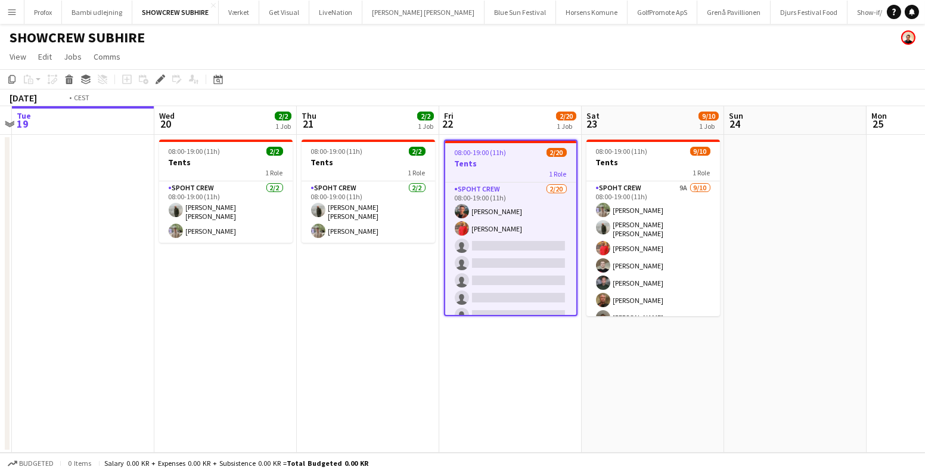
drag, startPoint x: 531, startPoint y: 371, endPoint x: 681, endPoint y: 374, distance: 150.3
click at [740, 383] on app-calendar-viewport "Sun 17 Mon 18 Tue 19 Wed 20 2/2 1 Job Thu 21 2/2 1 Job Fri 22 2/20 1 Job Sat 23…" at bounding box center [462, 279] width 925 height 346
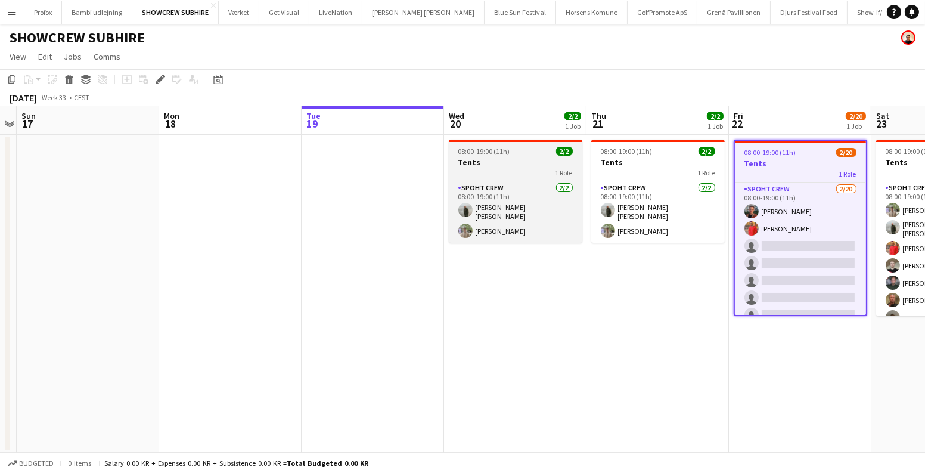
click at [482, 145] on app-job-card "08:00-19:00 (11h) 2/2 Tents 1 Role Spoht Crew [DATE] 08:00-19:00 (11h) [PERSON_…" at bounding box center [516, 191] width 134 height 103
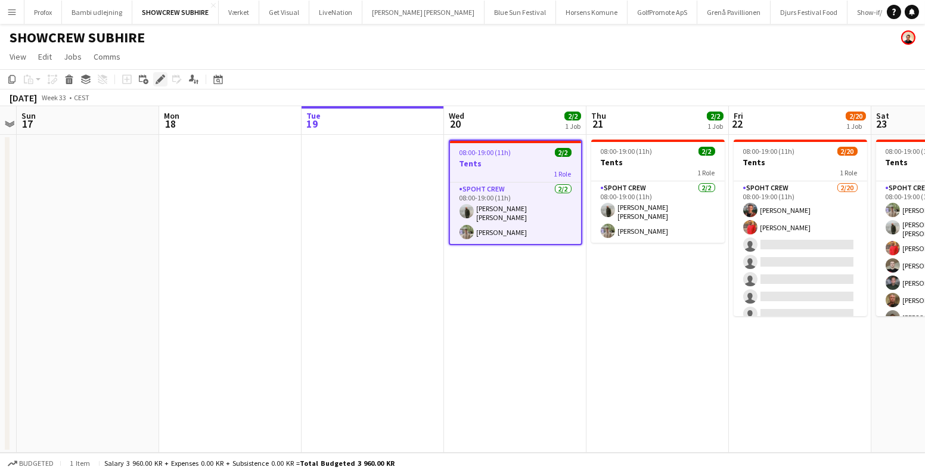
click at [160, 79] on icon at bounding box center [160, 79] width 7 height 7
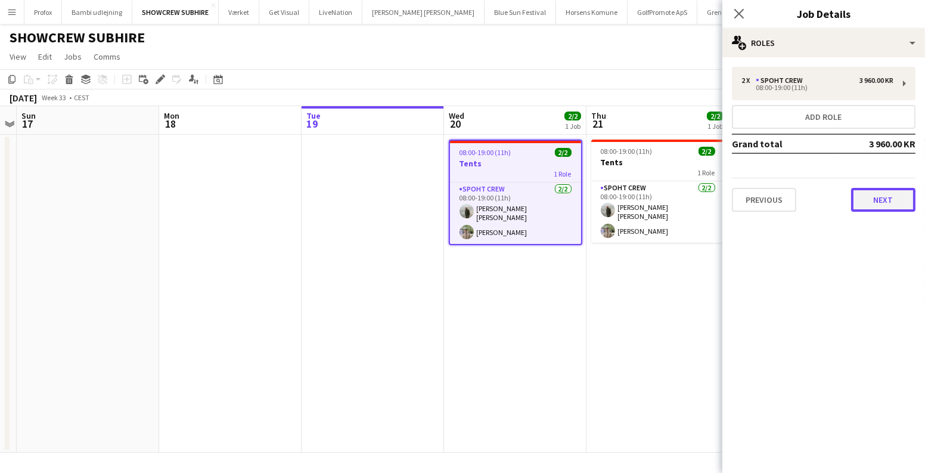
click at [876, 193] on button "Next" at bounding box center [883, 200] width 64 height 24
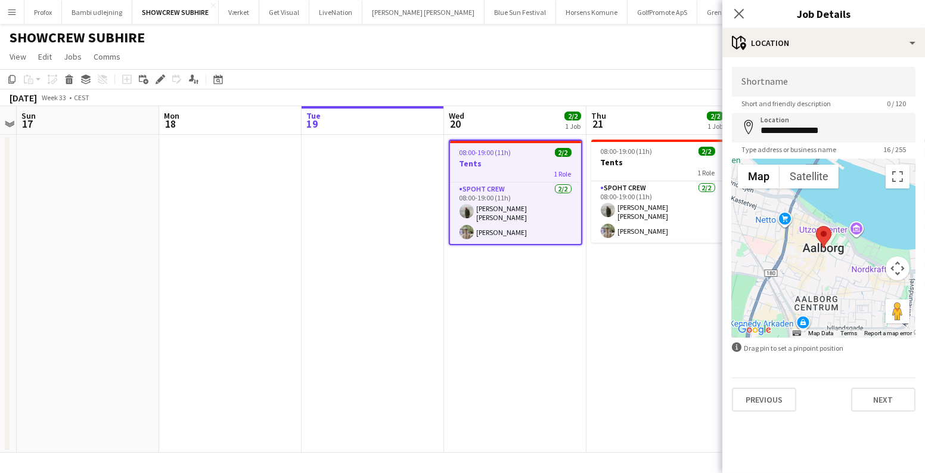
click at [527, 265] on app-date-cell "08:00-19:00 (11h) 2/2 Tents 1 Role Spoht Crew [DATE] 08:00-19:00 (11h) [PERSON_…" at bounding box center [515, 294] width 142 height 318
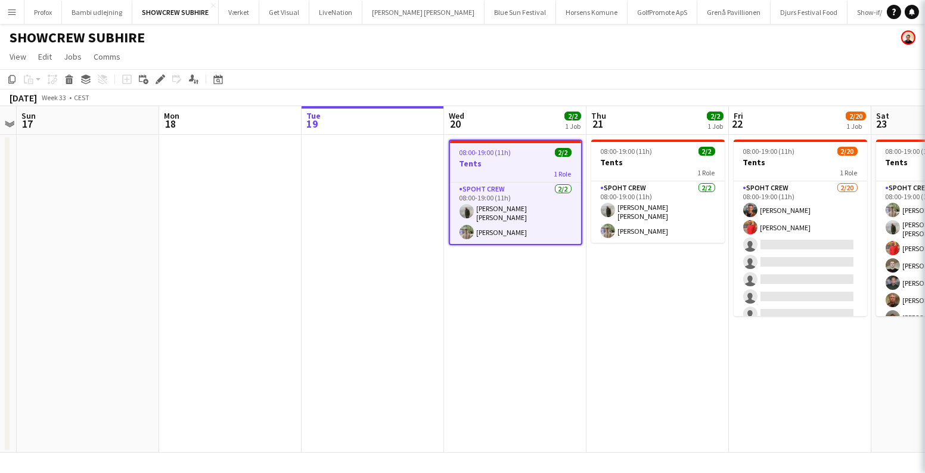
scroll to position [0, 267]
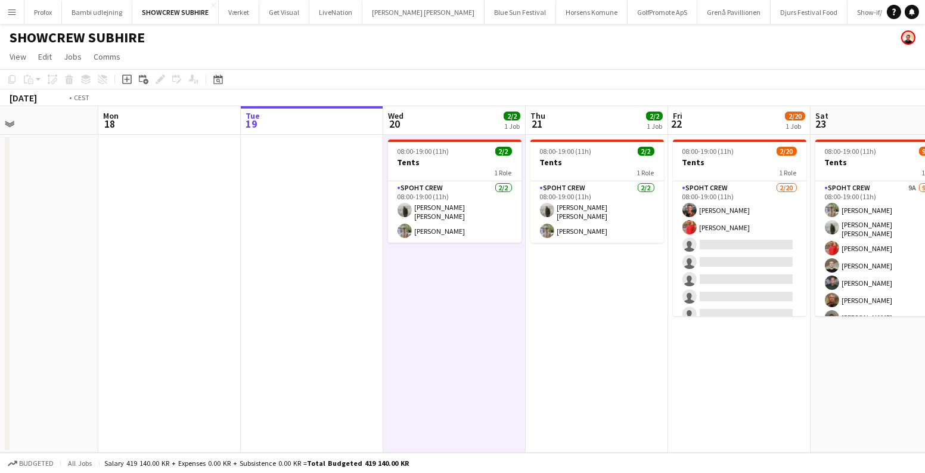
drag, startPoint x: 459, startPoint y: 287, endPoint x: 453, endPoint y: 285, distance: 7.0
click at [455, 287] on app-calendar-viewport "Fri 15 8/9 1 Job Sat 16 Sun 17 Mon 18 Tue 19 Wed 20 2/2 1 Job Thu 21 2/2 1 Job …" at bounding box center [462, 279] width 925 height 346
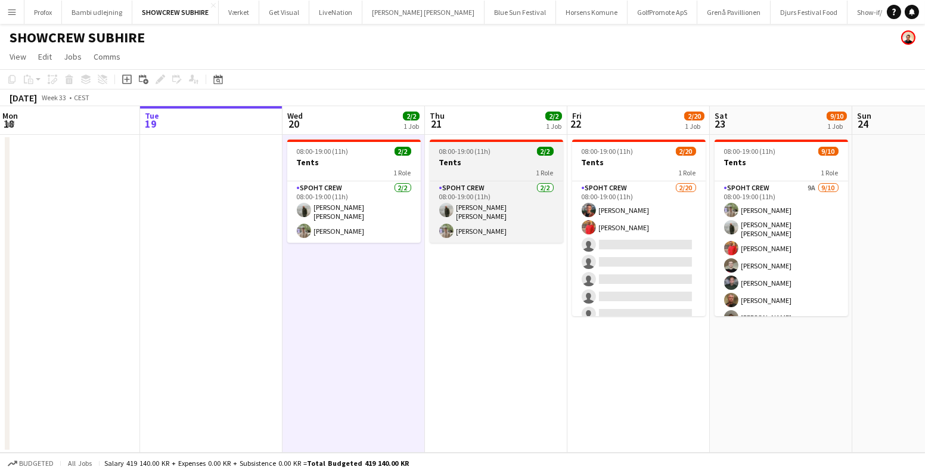
click at [467, 168] on div "1 Role" at bounding box center [497, 173] width 134 height 10
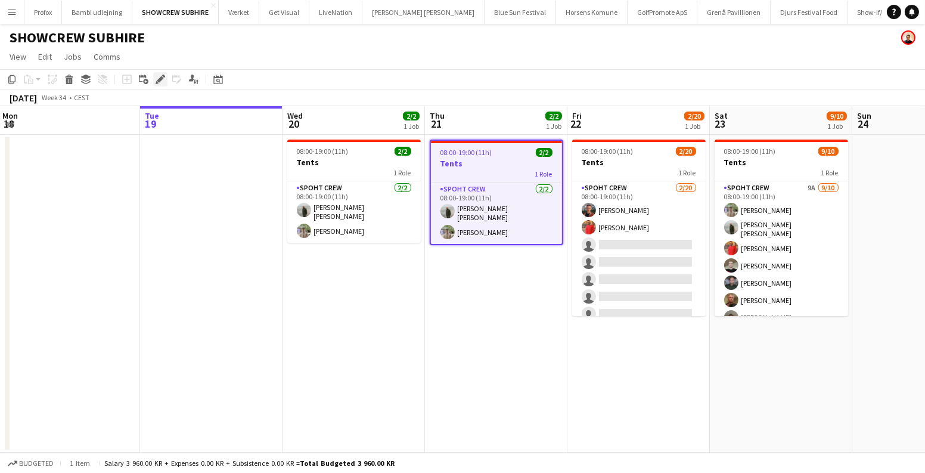
click at [160, 78] on icon at bounding box center [160, 79] width 7 height 7
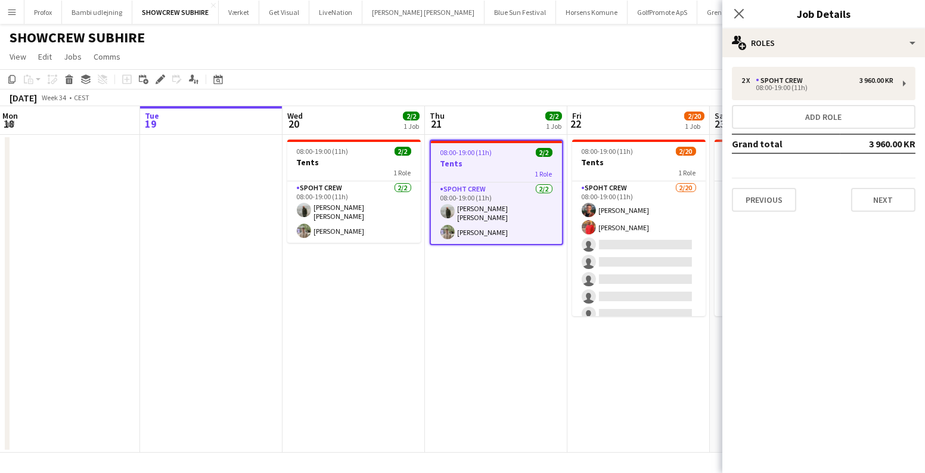
click at [506, 384] on app-date-cell "08:00-19:00 (11h) 2/2 Tents 1 Role Spoht Crew [DATE] 08:00-19:00 (11h) [PERSON_…" at bounding box center [496, 294] width 142 height 318
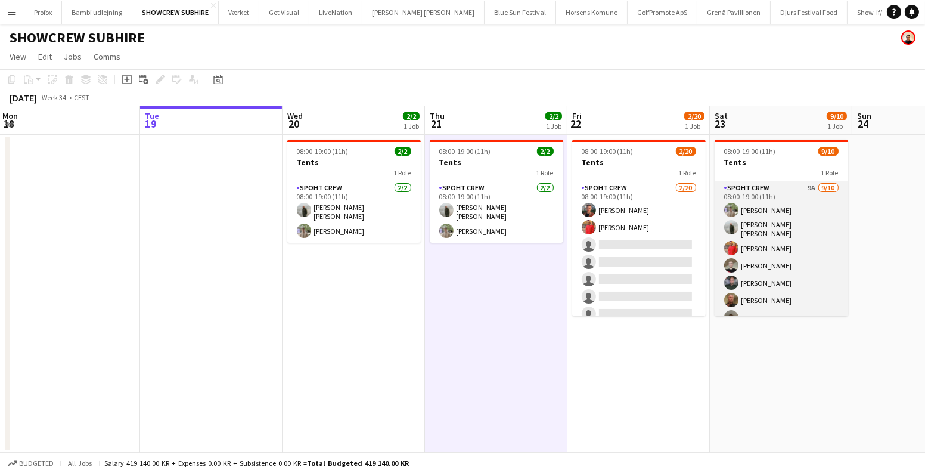
click at [786, 261] on app-card-role "Spoht Crew 9A [DATE] 08:00-19:00 (11h) [PERSON_NAME] [PERSON_NAME] [PERSON_NAME…" at bounding box center [782, 281] width 134 height 200
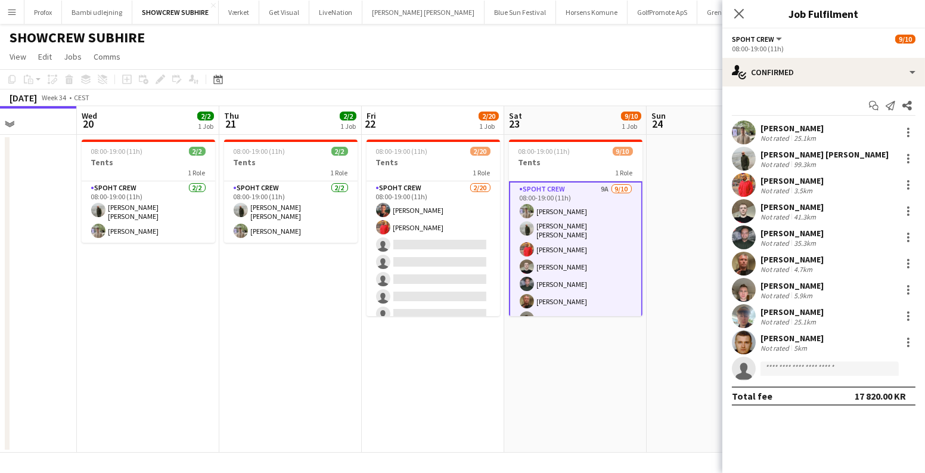
scroll to position [0, 527]
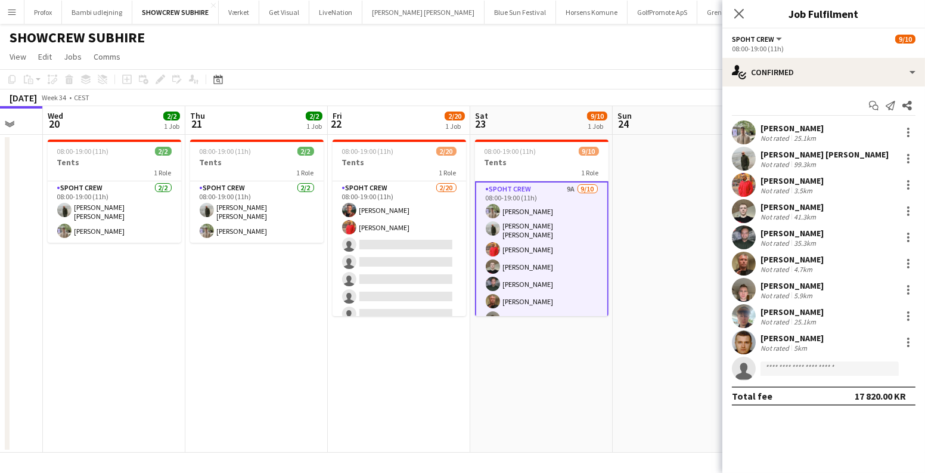
drag, startPoint x: 584, startPoint y: 380, endPoint x: 345, endPoint y: 395, distance: 239.6
click at [345, 396] on app-calendar-viewport "Sat 16 Sun 17 Mon 18 Tue 19 Wed 20 2/2 1 Job Thu 21 2/2 1 Job Fri 22 2/20 1 Job…" at bounding box center [462, 279] width 925 height 346
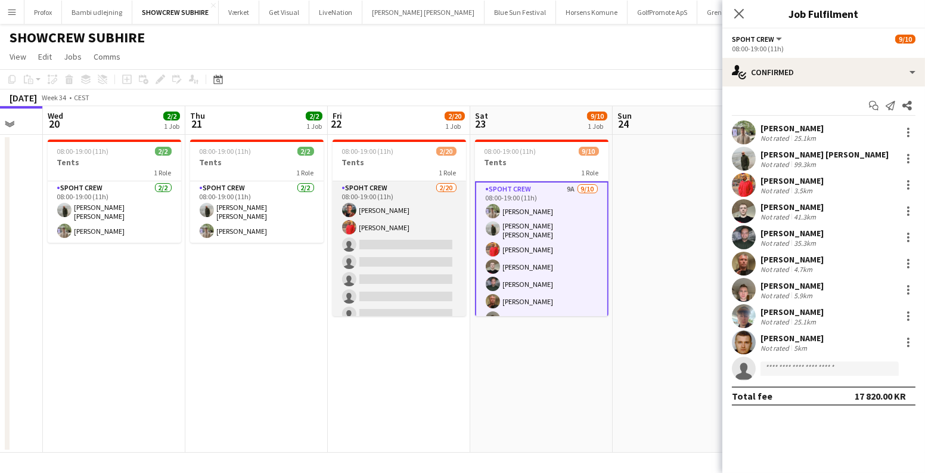
click at [419, 266] on app-card-role "Spoht Crew [DATE] 08:00-19:00 (11h) [PERSON_NAME] picasso [PERSON_NAME] single-…" at bounding box center [400, 365] width 134 height 369
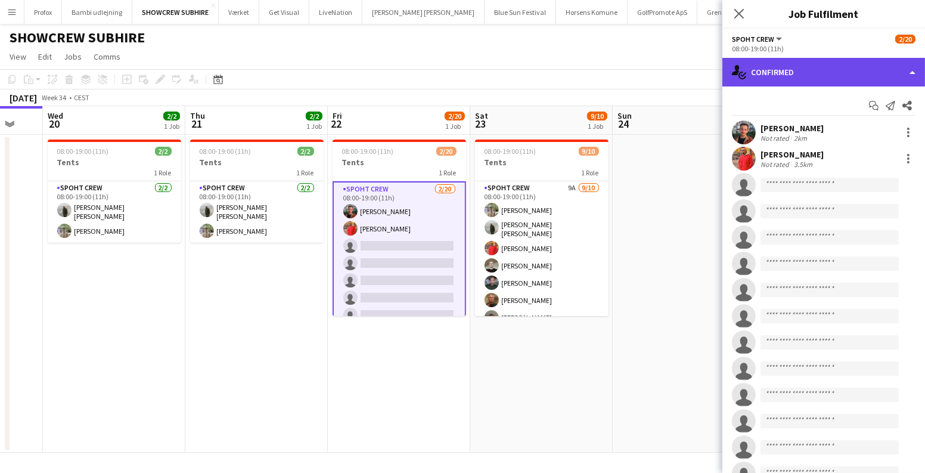
click at [810, 68] on div "single-neutral-actions-check-2 Confirmed" at bounding box center [824, 72] width 203 height 29
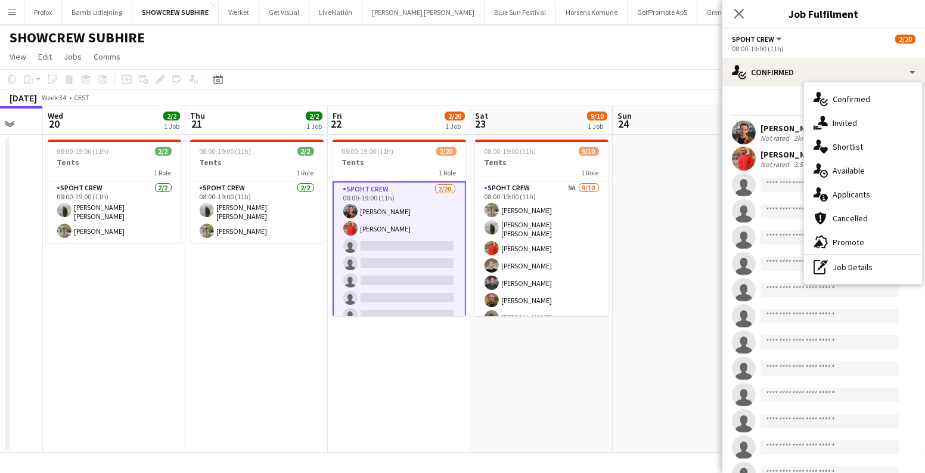
click at [854, 199] on div "single-neutral-actions-information Applicants" at bounding box center [863, 194] width 118 height 24
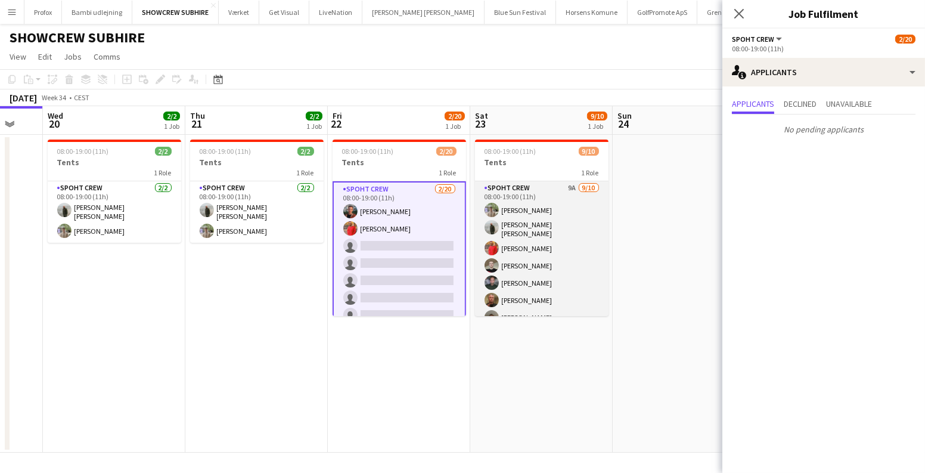
click at [552, 223] on app-card-role "Spoht Crew 9A [DATE] 08:00-19:00 (11h) [PERSON_NAME] [PERSON_NAME] [PERSON_NAME…" at bounding box center [542, 281] width 134 height 200
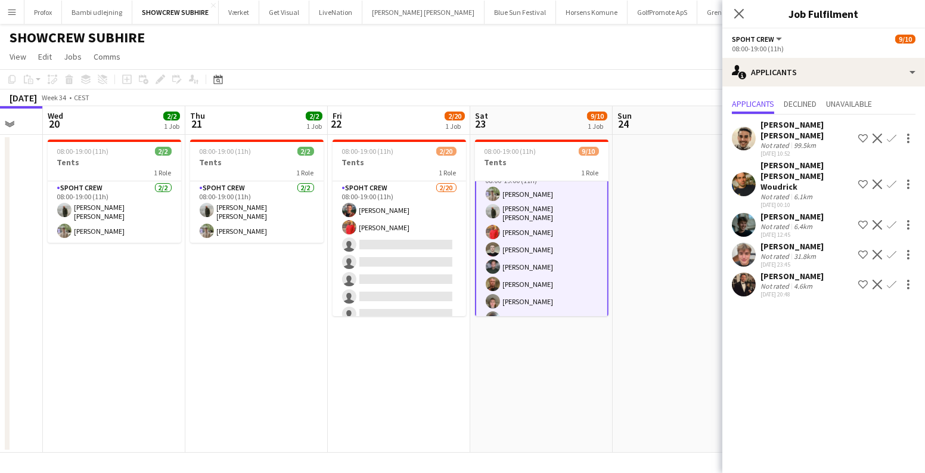
scroll to position [63, 0]
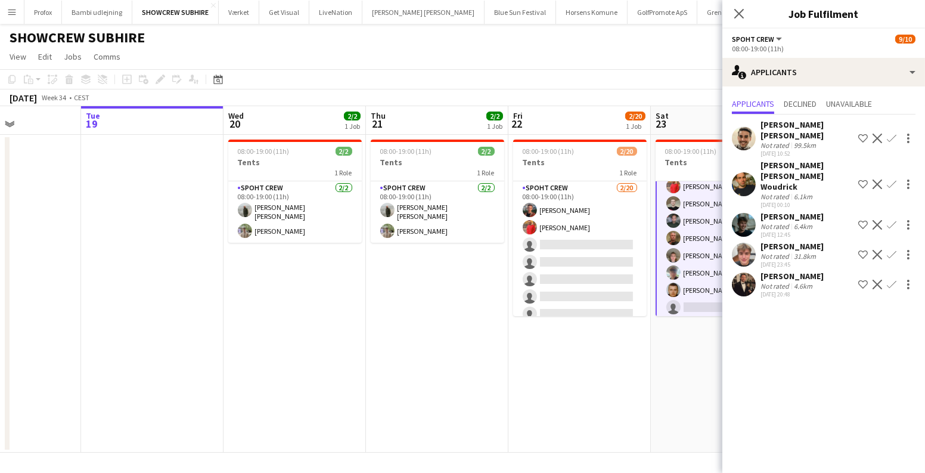
drag, startPoint x: 235, startPoint y: 343, endPoint x: 431, endPoint y: 382, distance: 199.2
click at [433, 390] on app-calendar-viewport "Sat 16 Sun 17 Mon 18 Tue 19 Wed 20 2/2 1 Job Thu 21 2/2 1 Job Fri 22 2/20 1 Job…" at bounding box center [462, 279] width 925 height 346
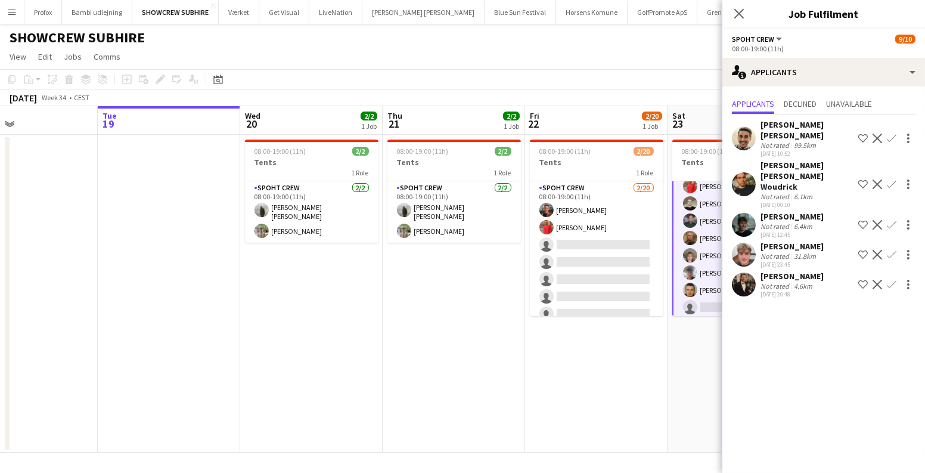
click at [430, 379] on app-date-cell "08:00-19:00 (11h) 2/2 Tents 1 Role Spoht Crew [DATE] 08:00-19:00 (11h) [PERSON_…" at bounding box center [454, 294] width 142 height 318
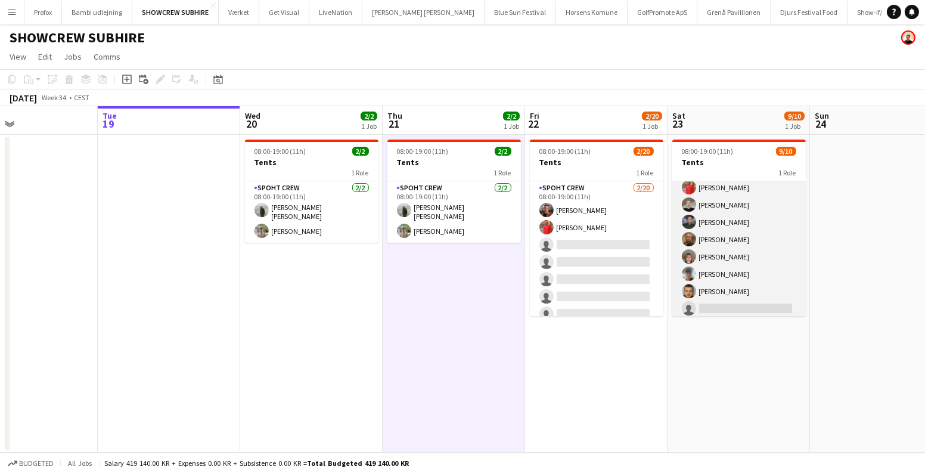
click at [781, 230] on app-card-role "Spoht Crew 9A [DATE] 08:00-19:00 (11h) [PERSON_NAME] [PERSON_NAME] [PERSON_NAME…" at bounding box center [740, 220] width 134 height 200
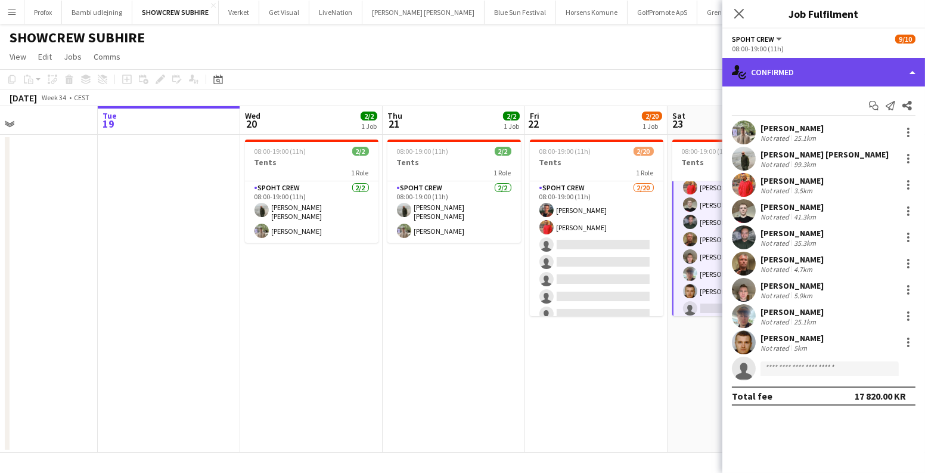
click at [831, 69] on div "single-neutral-actions-check-2 Confirmed" at bounding box center [824, 72] width 203 height 29
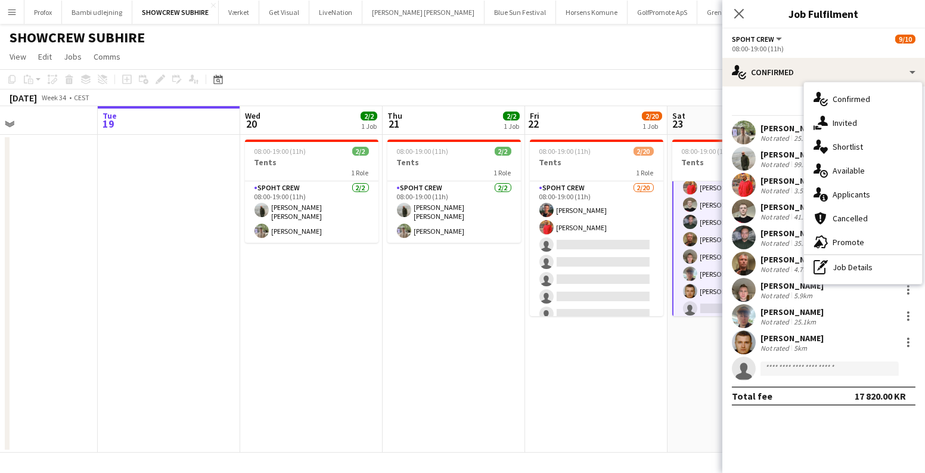
click at [841, 194] on div "single-neutral-actions-information Applicants" at bounding box center [863, 194] width 118 height 24
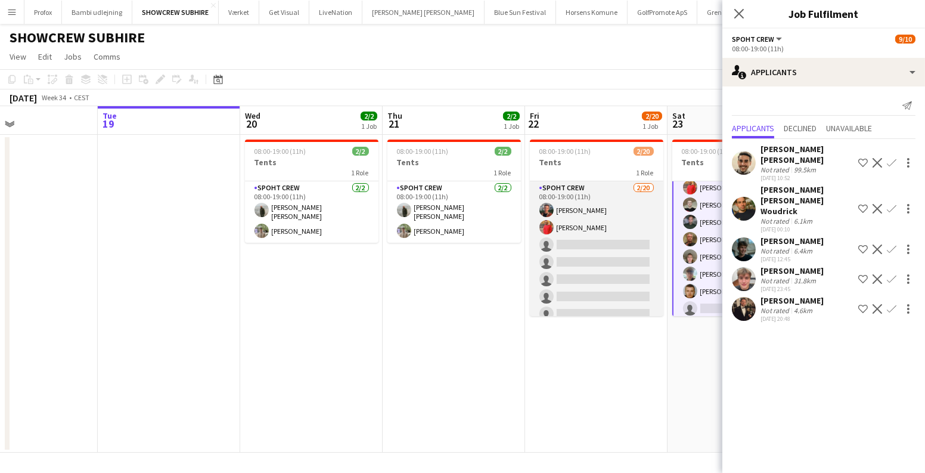
click at [568, 252] on app-card-role "Spoht Crew [DATE] 08:00-19:00 (11h) [PERSON_NAME] picasso [PERSON_NAME] single-…" at bounding box center [597, 365] width 134 height 369
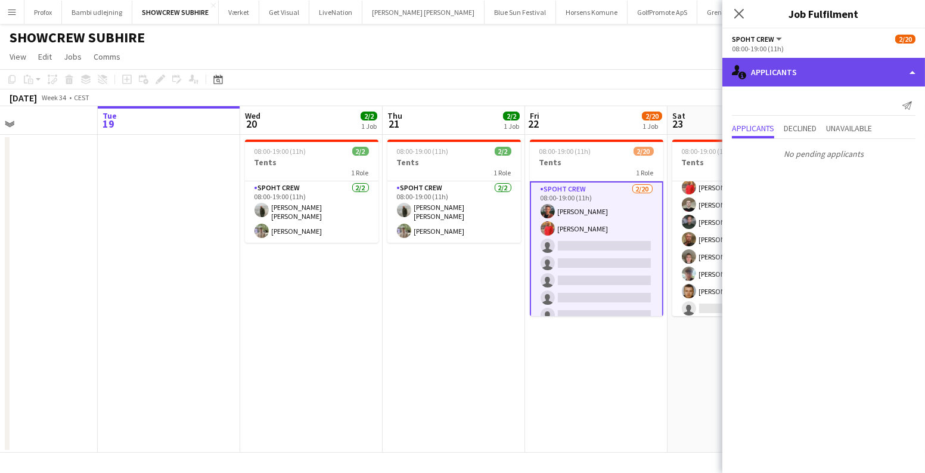
click at [850, 81] on div "single-neutral-actions-information Applicants" at bounding box center [824, 72] width 203 height 29
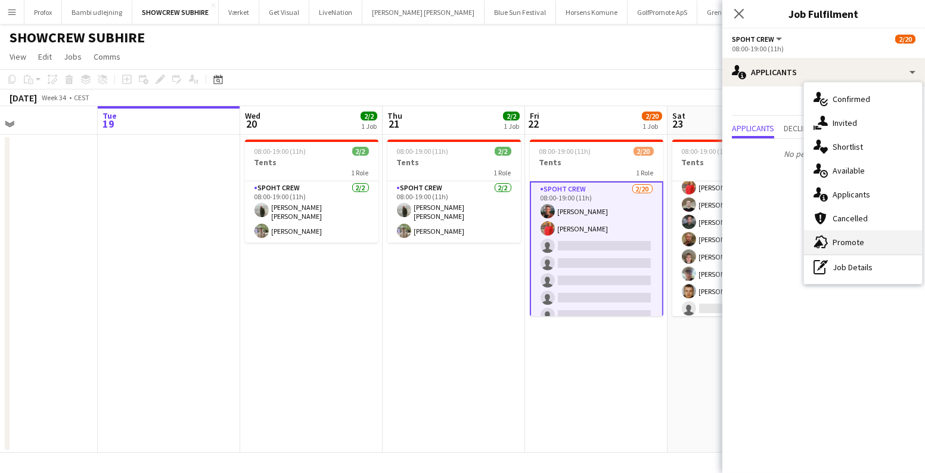
click at [841, 235] on div "advertising-megaphone Promote" at bounding box center [863, 242] width 118 height 24
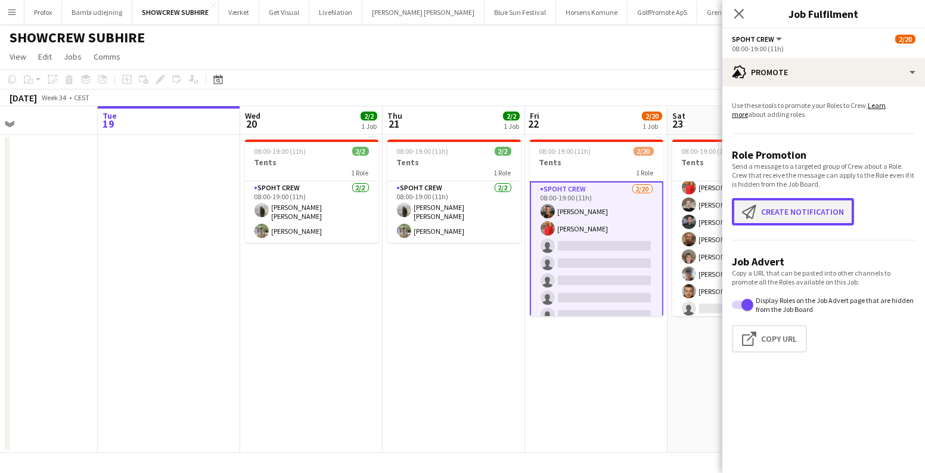
click at [782, 217] on button "Create notification Create notification" at bounding box center [793, 211] width 122 height 27
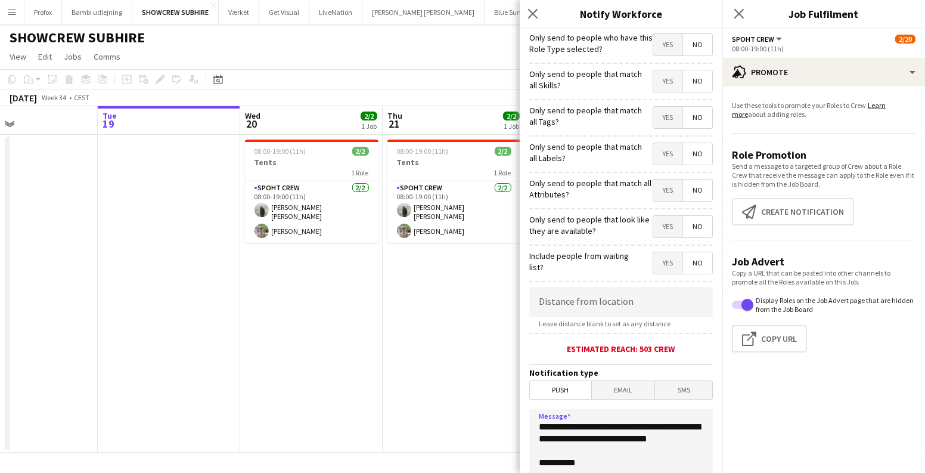
drag, startPoint x: 604, startPoint y: 455, endPoint x: 411, endPoint y: 381, distance: 206.8
click at [411, 381] on body "Menu Boards Boards Boards All jobs Status Workforce Workforce My Workforce Recr…" at bounding box center [462, 236] width 925 height 473
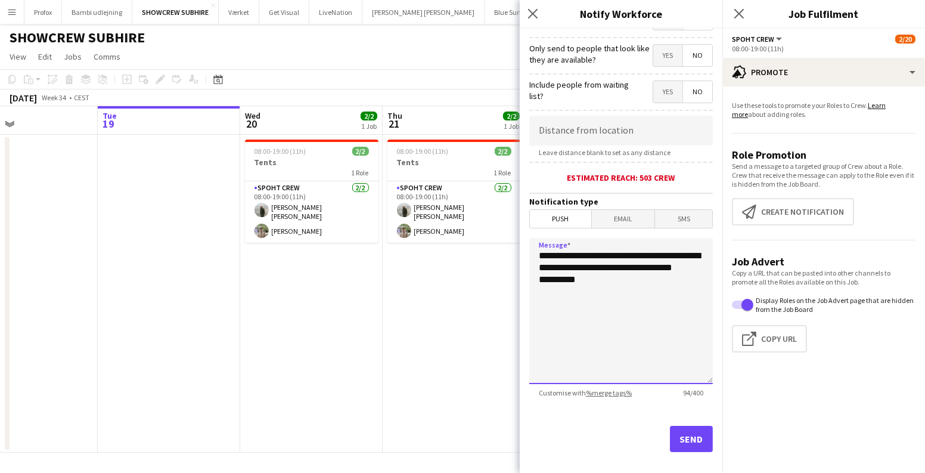
scroll to position [181, 0]
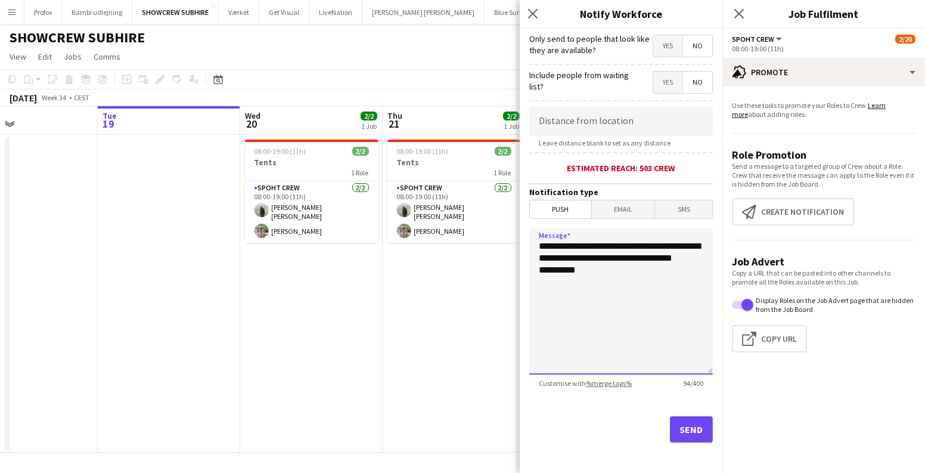
type textarea "**********"
click at [686, 424] on button "Send" at bounding box center [691, 429] width 43 height 26
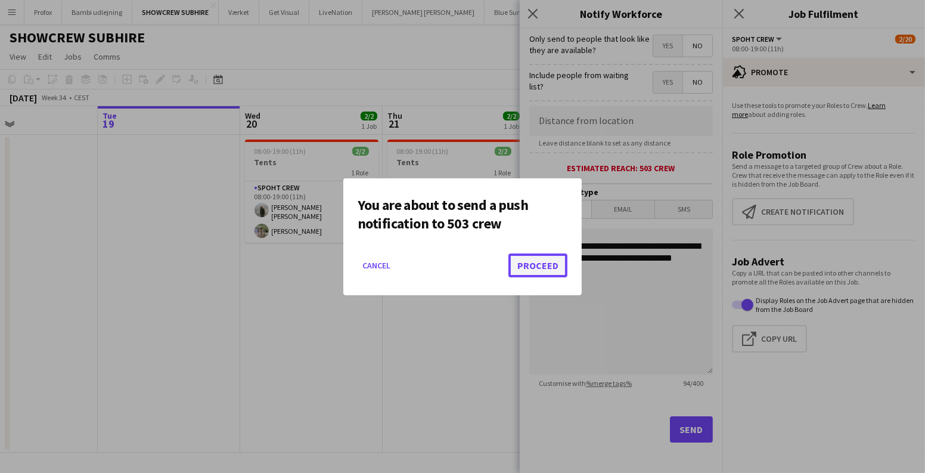
click at [525, 258] on button "Proceed" at bounding box center [538, 265] width 59 height 24
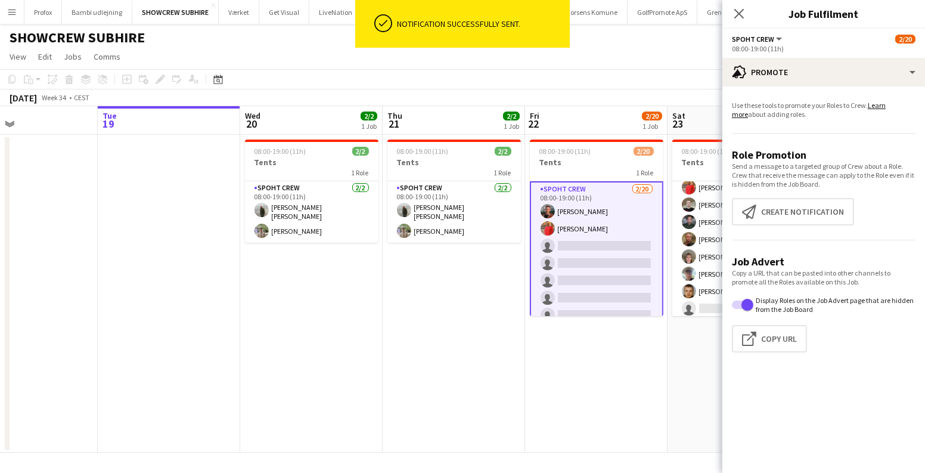
click at [516, 361] on app-date-cell "08:00-19:00 (11h) 2/2 Tents 1 Role Spoht Crew [DATE] 08:00-19:00 (11h) [PERSON_…" at bounding box center [454, 294] width 142 height 318
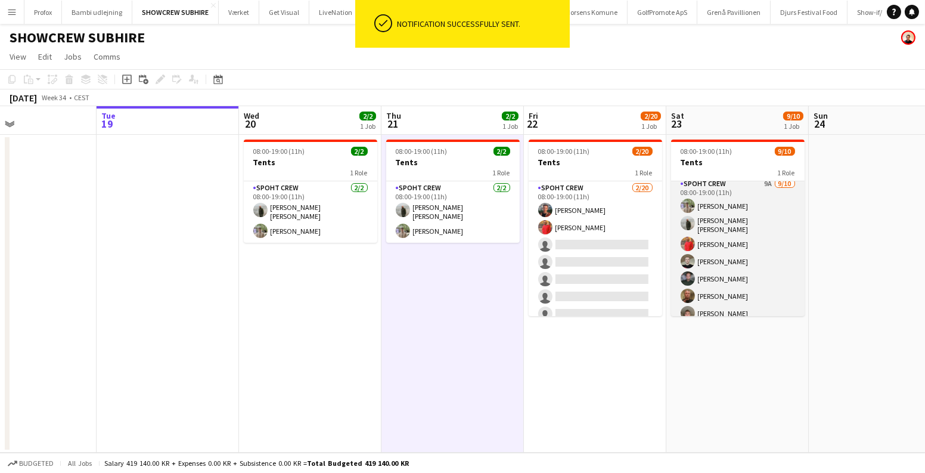
scroll to position [0, 0]
